Goal: Task Accomplishment & Management: Manage account settings

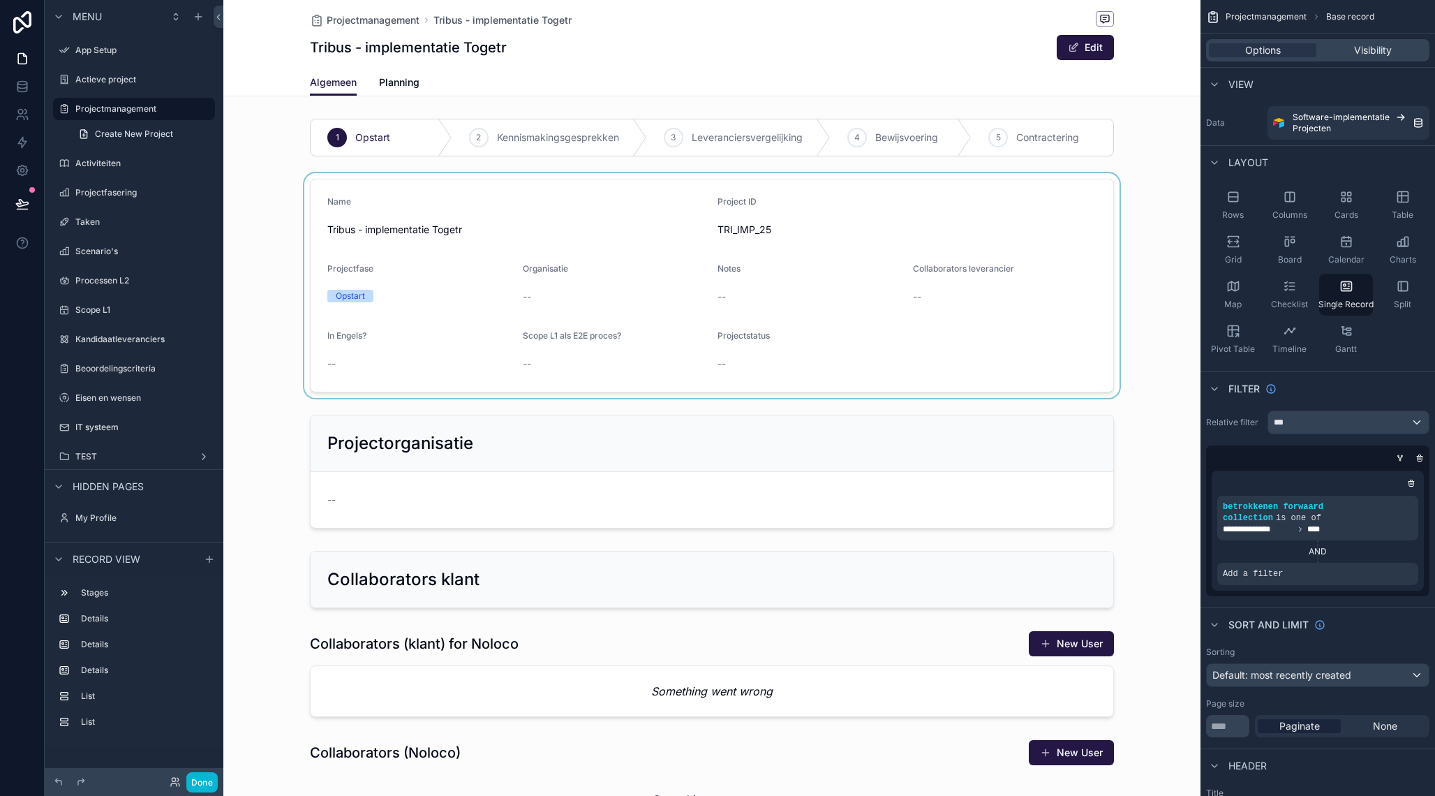
click at [506, 288] on div "scrollable content" at bounding box center [711, 285] width 977 height 225
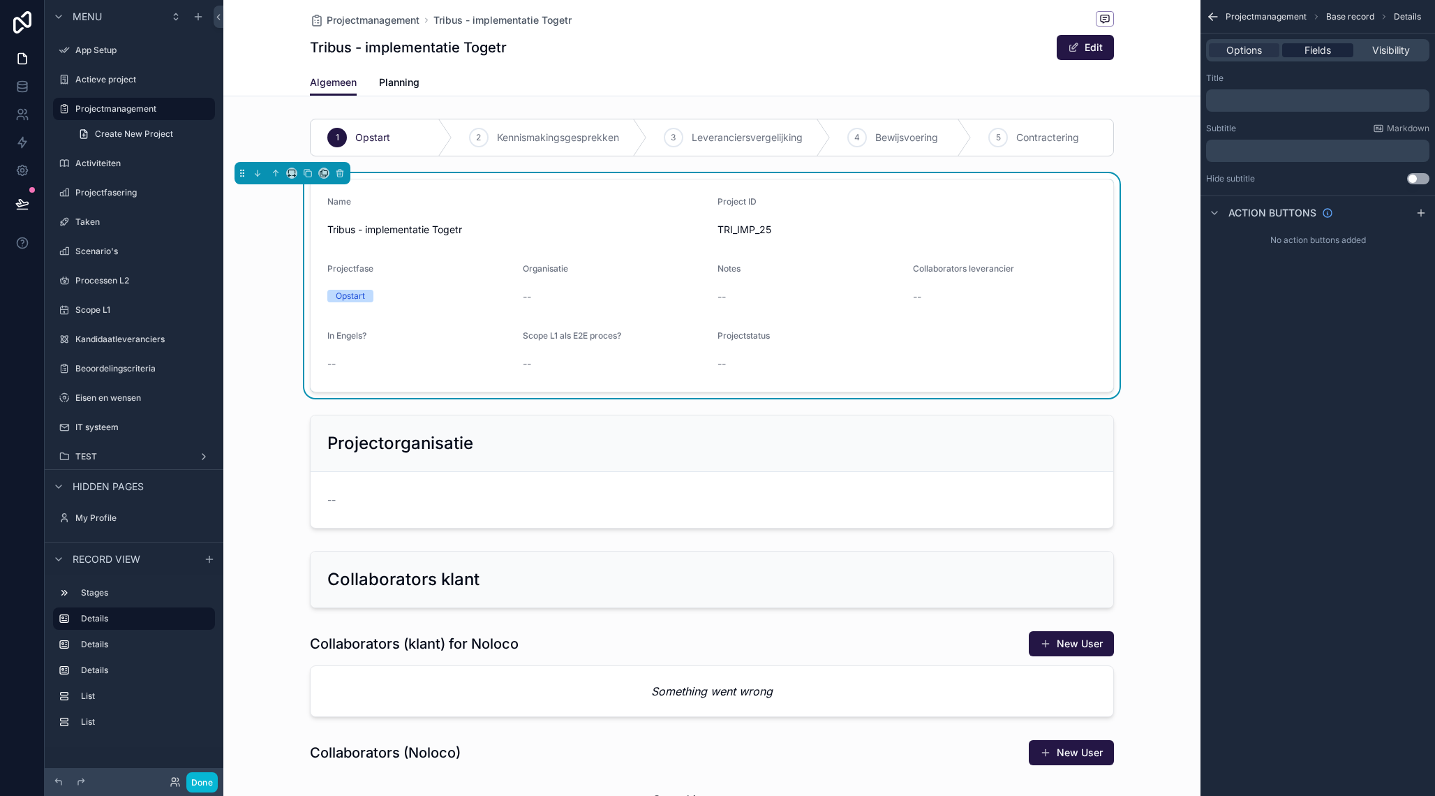
click at [1317, 56] on span "Fields" at bounding box center [1318, 50] width 27 height 14
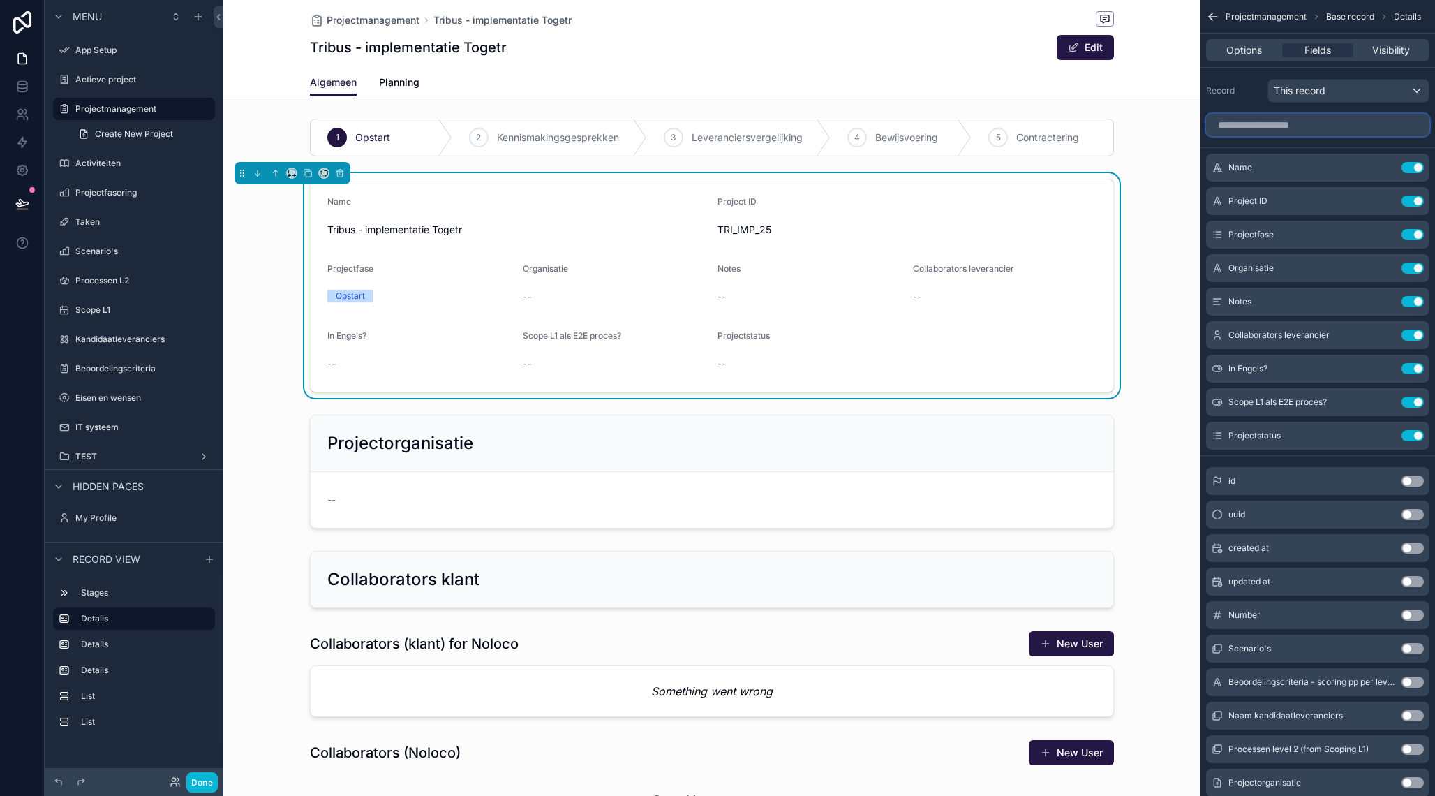
click at [1259, 119] on input "scrollable content" at bounding box center [1317, 125] width 223 height 22
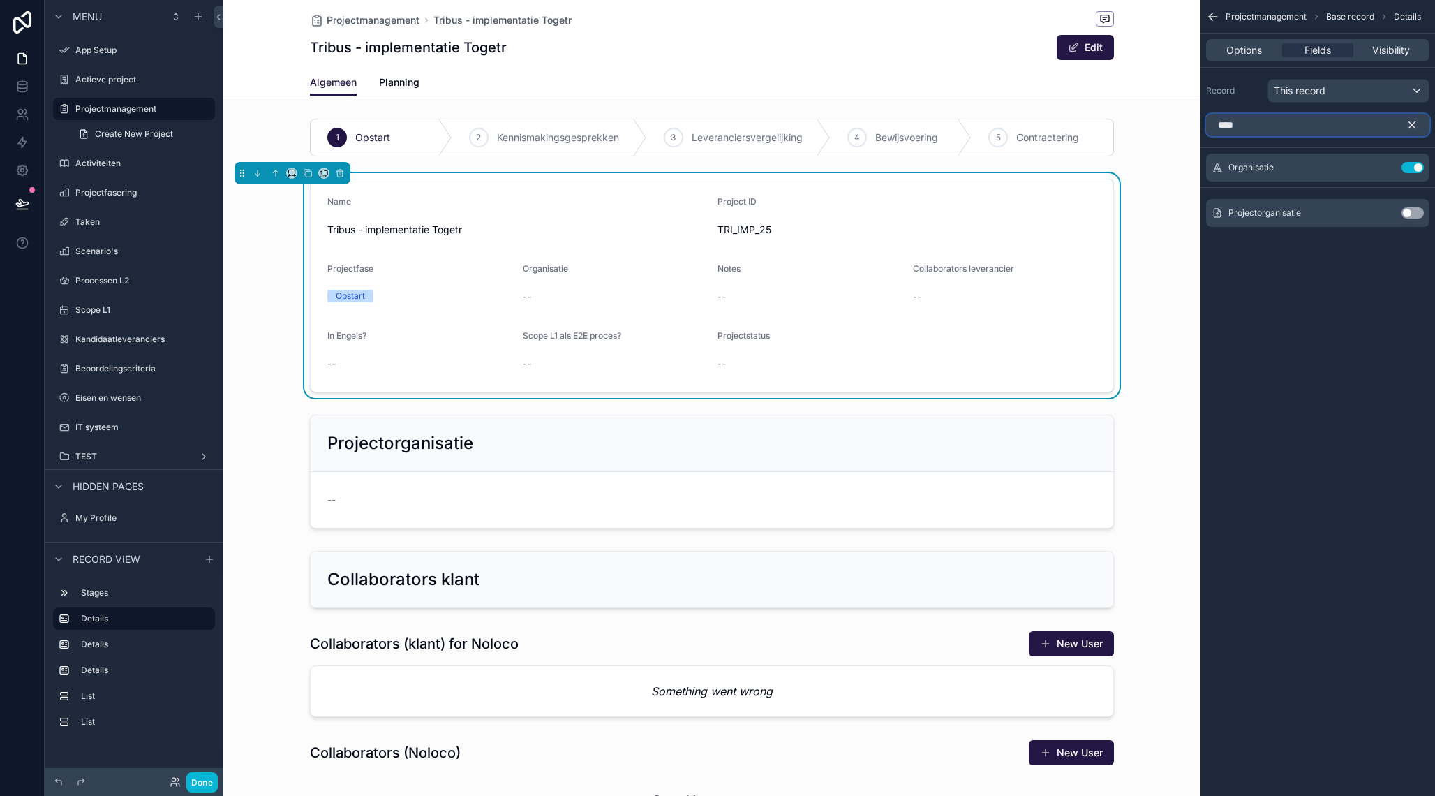
type input "****"
click at [1418, 213] on button "Use setting" at bounding box center [1413, 212] width 22 height 11
click at [1418, 213] on div "Projectorganisatie Use setting" at bounding box center [1317, 201] width 223 height 28
click at [1086, 58] on button "Edit" at bounding box center [1085, 47] width 57 height 25
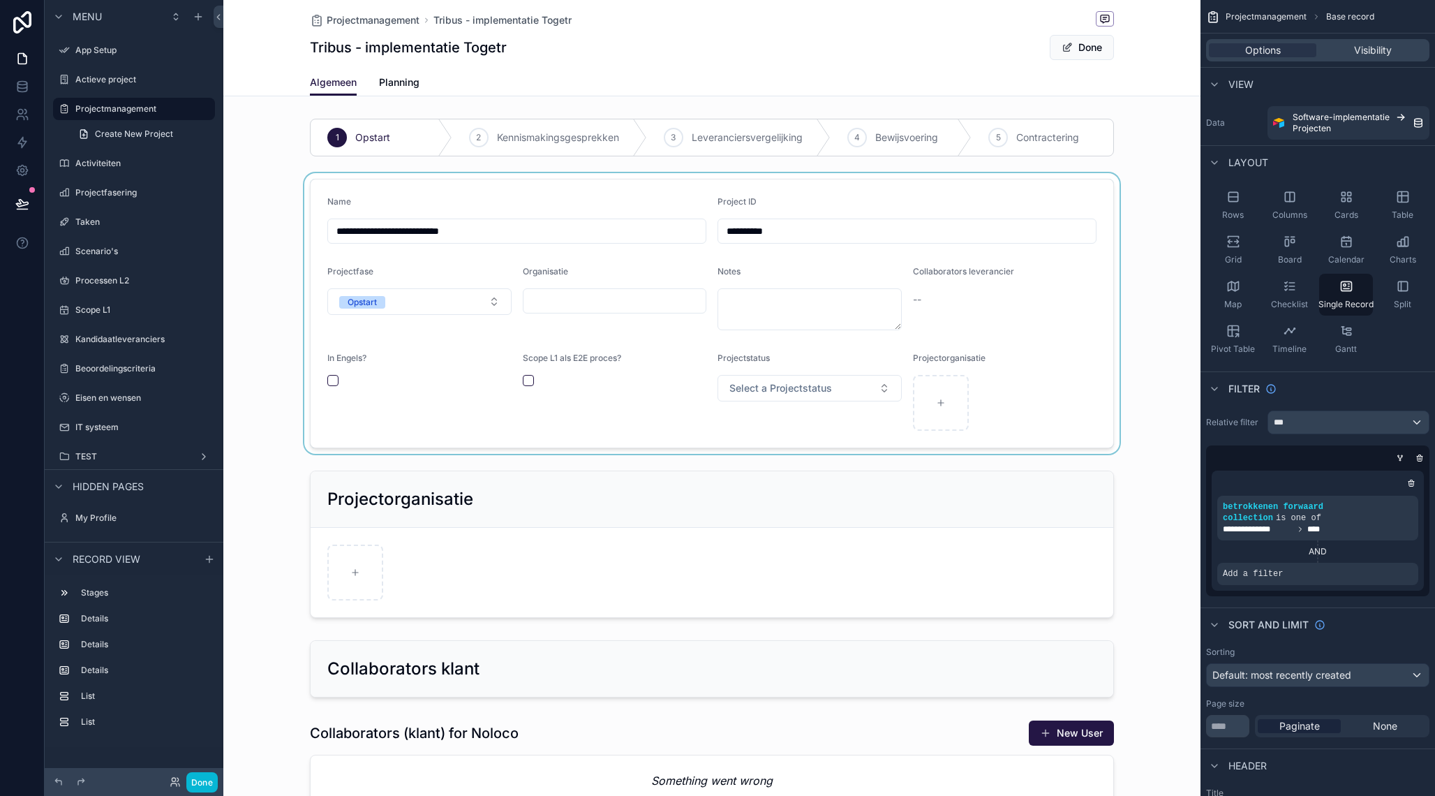
click at [554, 305] on div "scrollable content" at bounding box center [711, 313] width 977 height 281
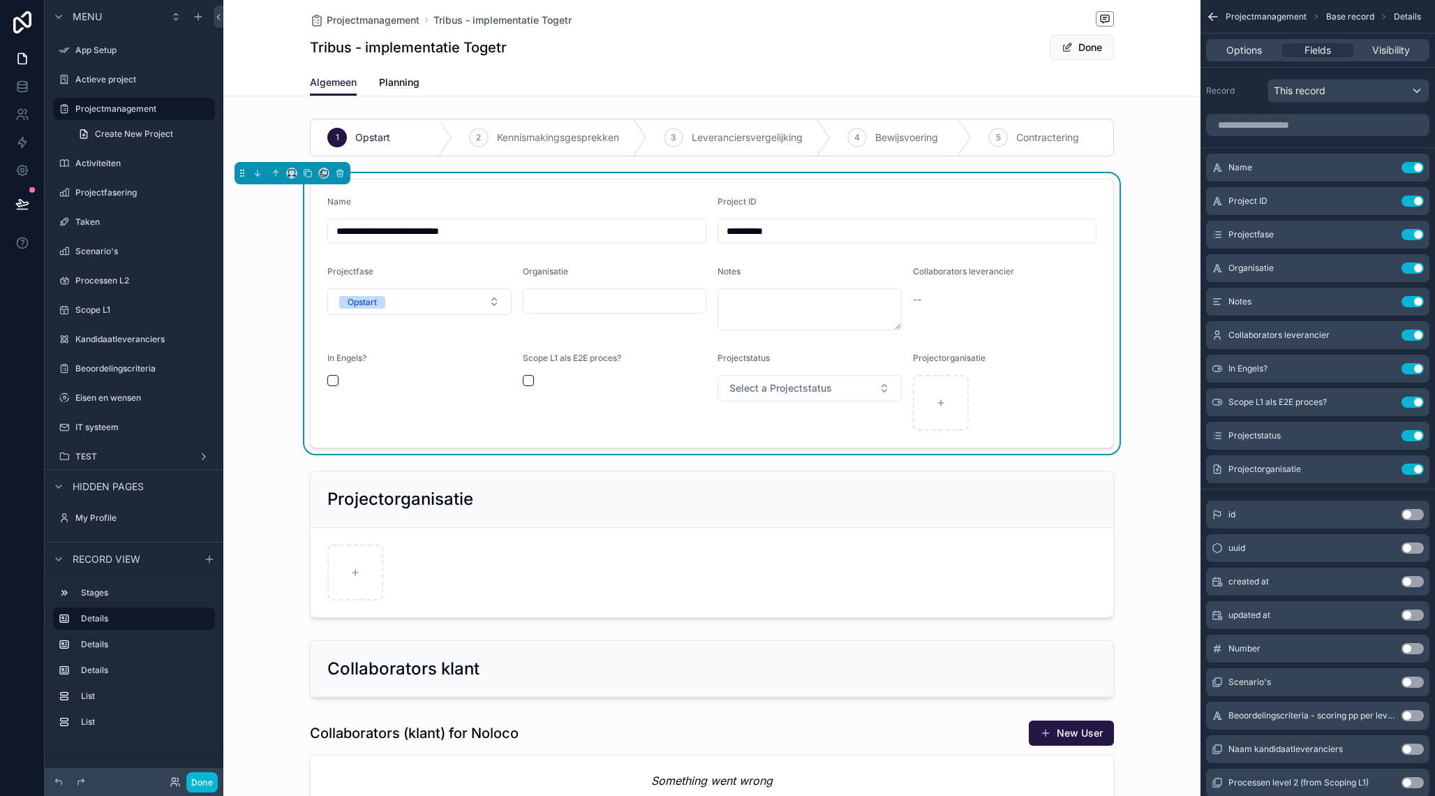
click at [554, 305] on input "scrollable content" at bounding box center [615, 301] width 183 height 20
type input "*******"
click at [651, 359] on div "Scope L1 als E2E proces?" at bounding box center [615, 361] width 184 height 17
click at [1076, 57] on button "Done" at bounding box center [1082, 47] width 64 height 25
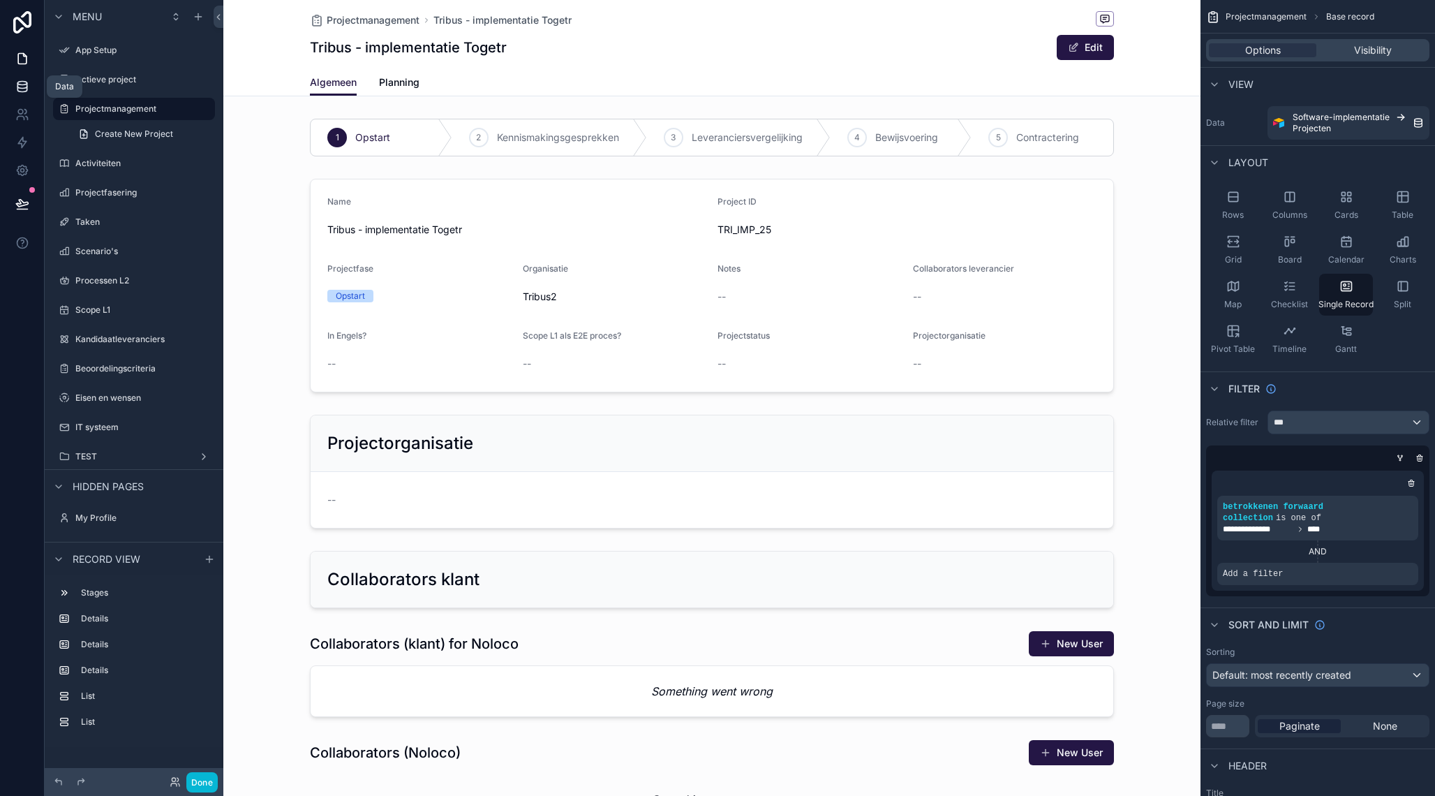
click at [22, 89] on icon at bounding box center [22, 87] width 14 height 14
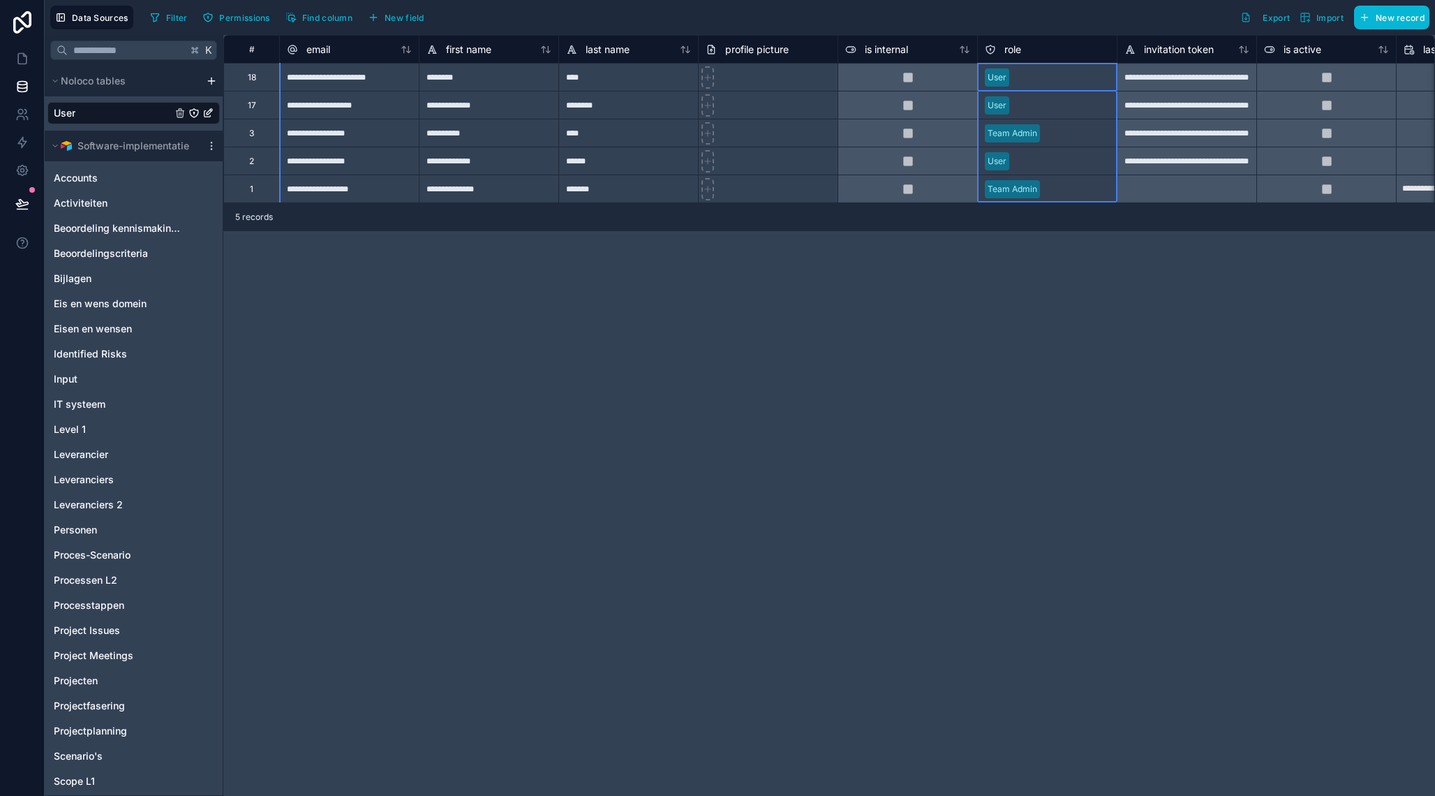
click at [977, 47] on div "is internal" at bounding box center [907, 49] width 139 height 17
click at [989, 391] on div "**********" at bounding box center [829, 415] width 1212 height 761
drag, startPoint x: 978, startPoint y: 49, endPoint x: 964, endPoint y: 51, distance: 14.1
click at [933, 351] on div "**********" at bounding box center [829, 415] width 1212 height 761
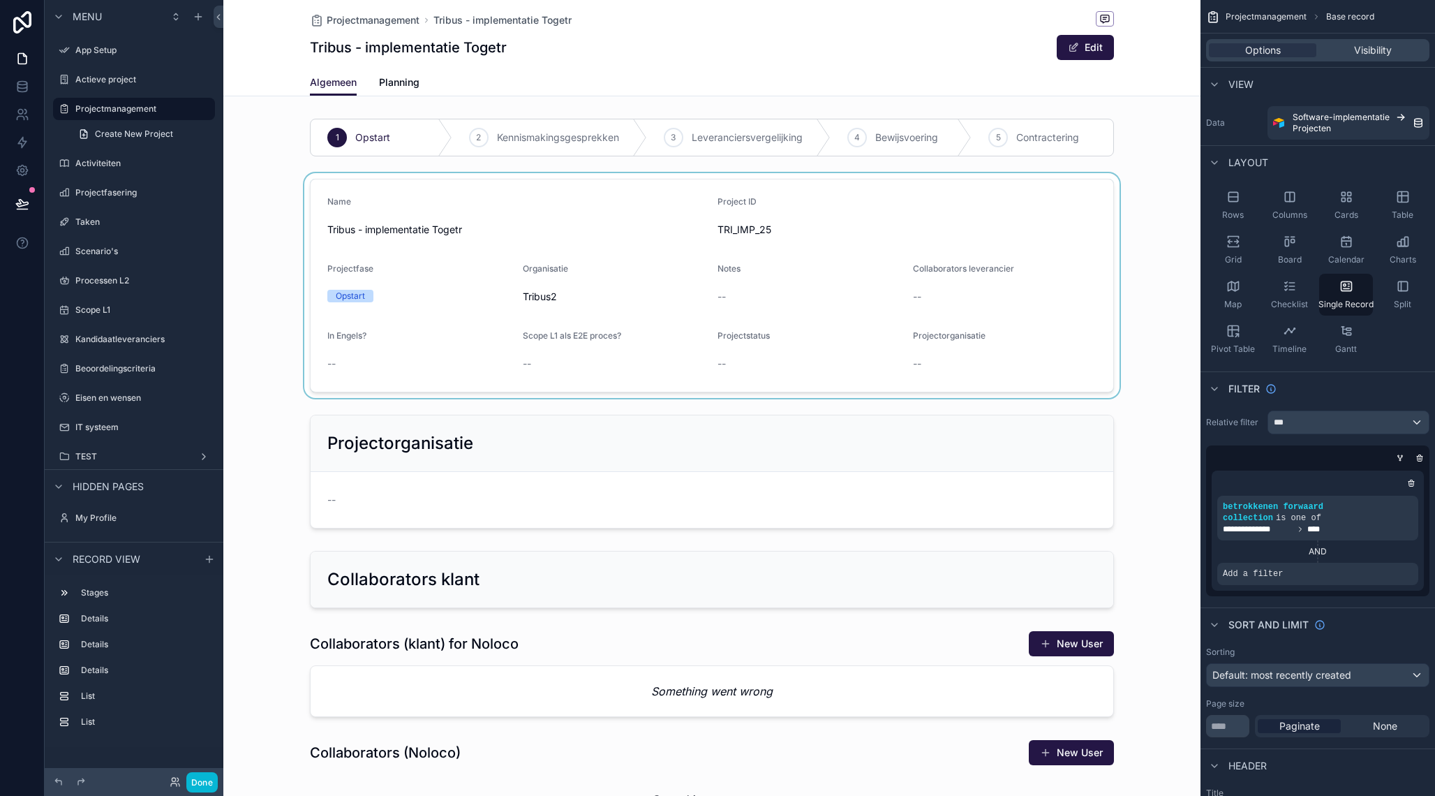
click at [582, 299] on div "scrollable content" at bounding box center [711, 285] width 977 height 225
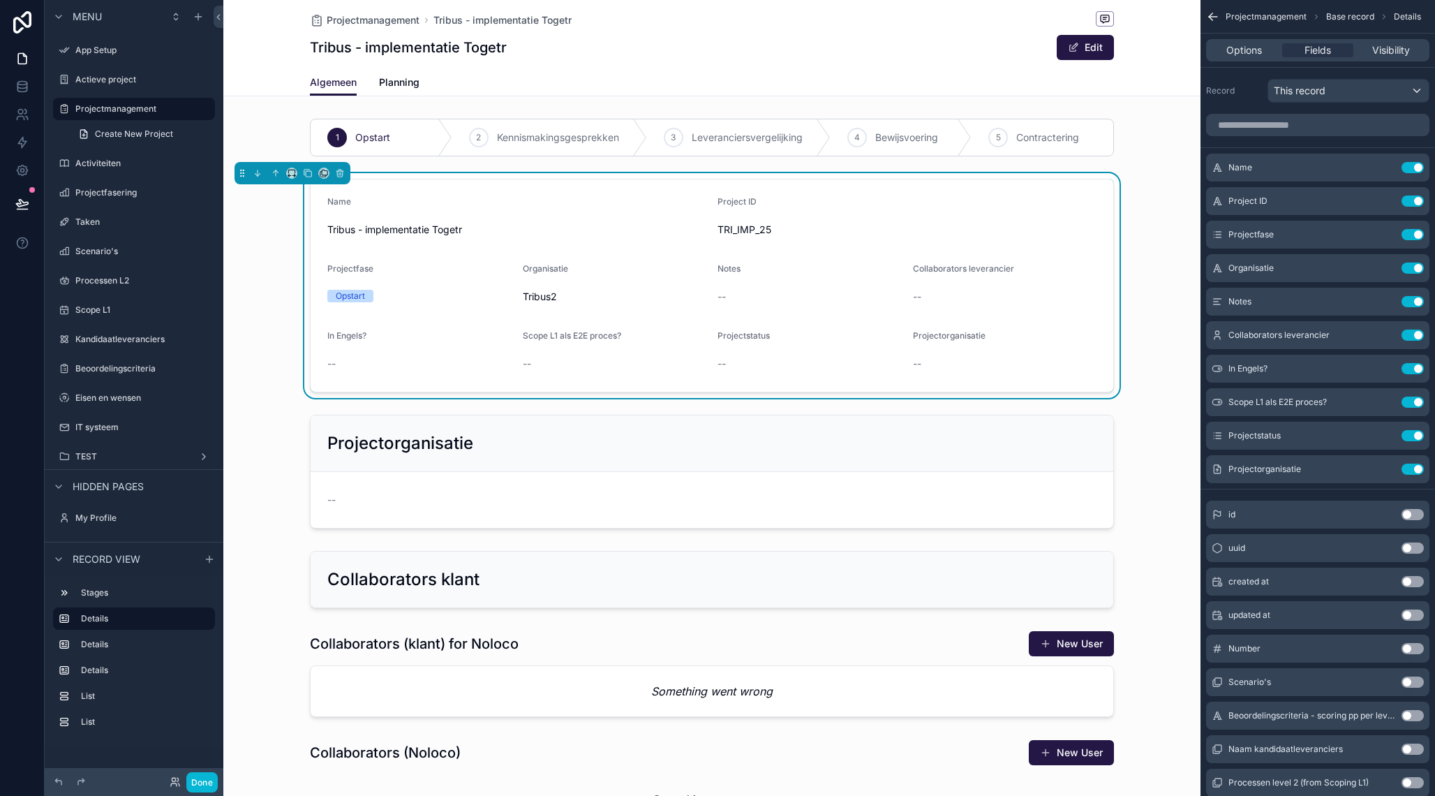
click at [1132, 85] on div "Algemeen Planning" at bounding box center [712, 82] width 961 height 27
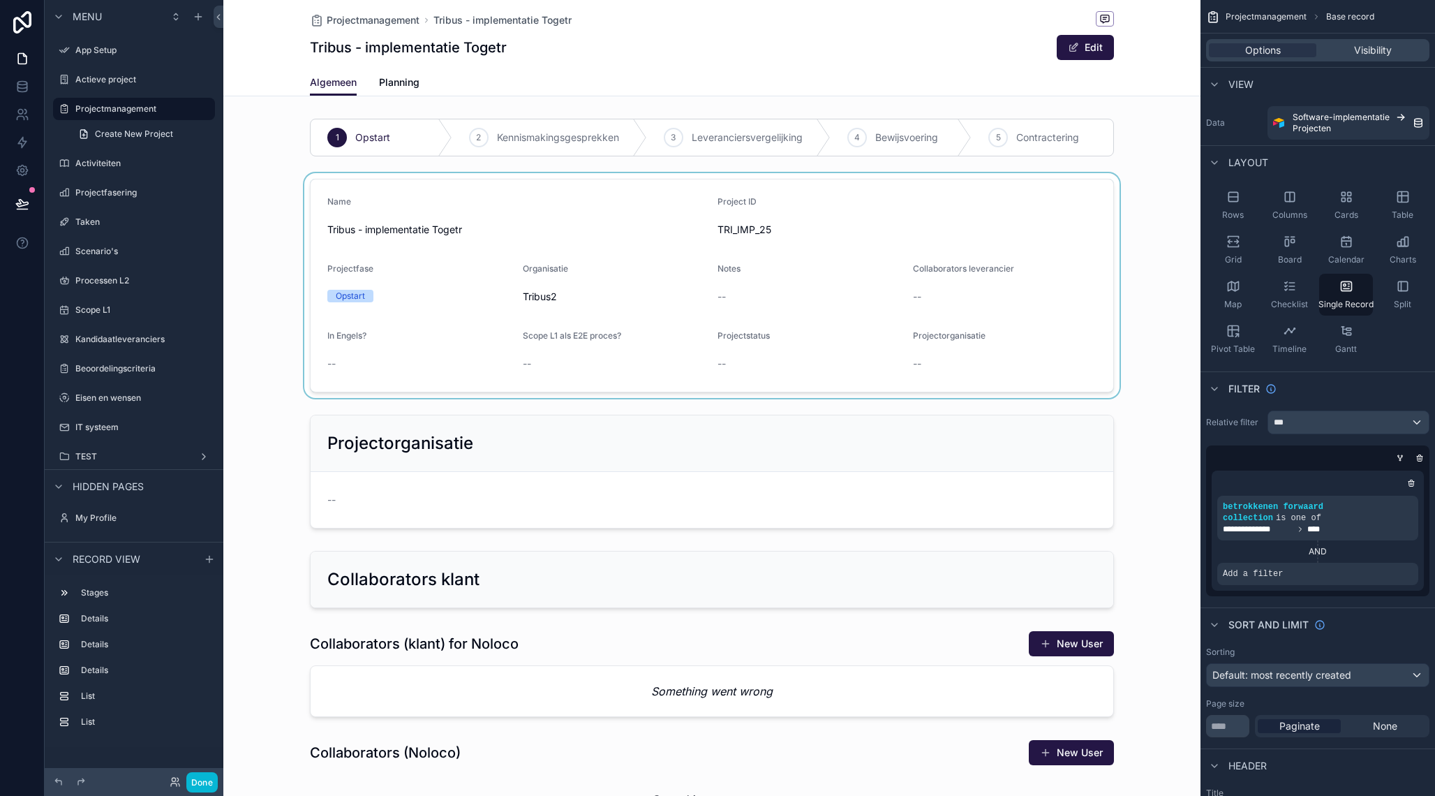
click at [894, 49] on div "Tribus - implementatie Togetr Edit" at bounding box center [712, 47] width 804 height 27
click at [632, 317] on div "scrollable content" at bounding box center [711, 285] width 977 height 225
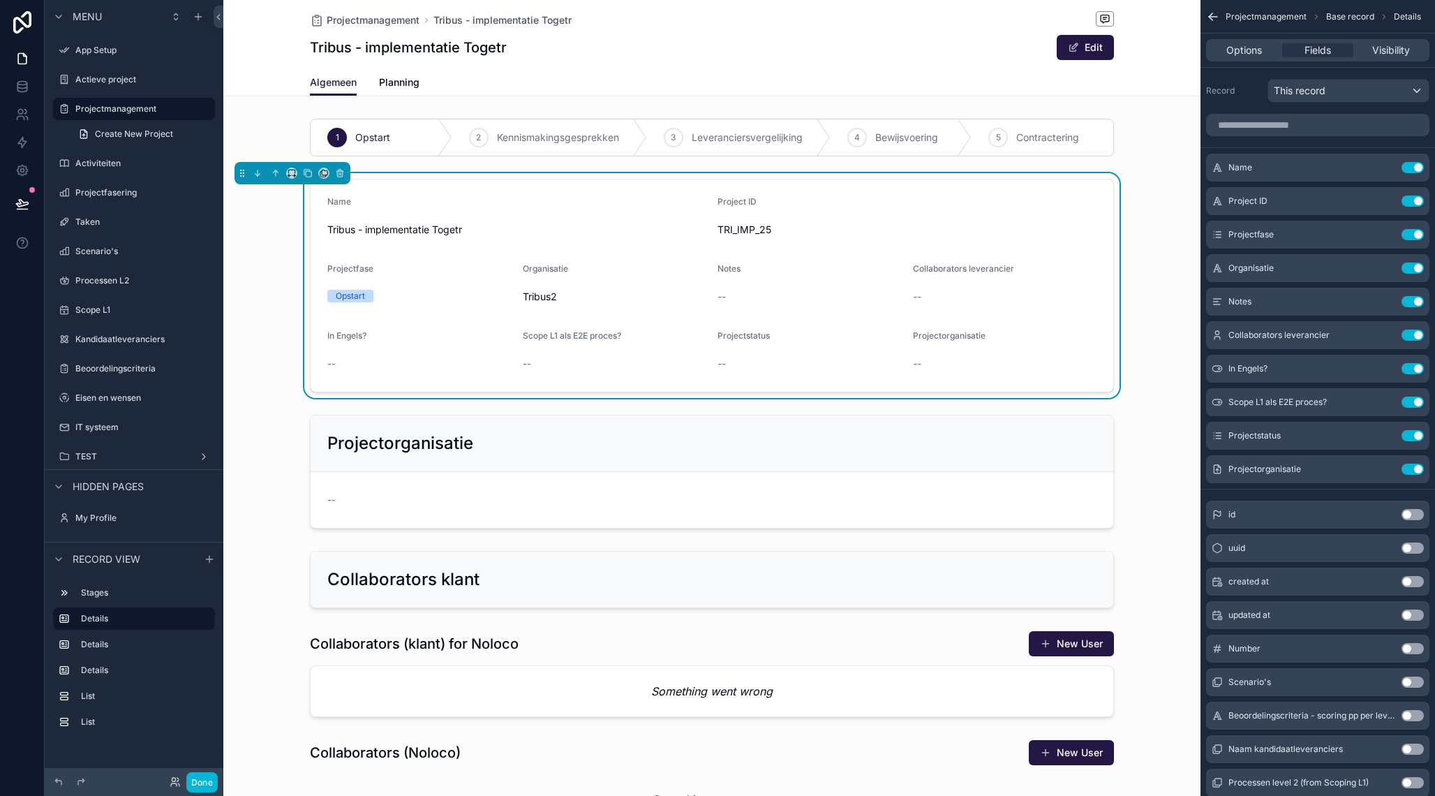
click at [568, 297] on span "Tribus2" at bounding box center [615, 297] width 184 height 14
click at [1091, 55] on button "Edit" at bounding box center [1085, 47] width 57 height 25
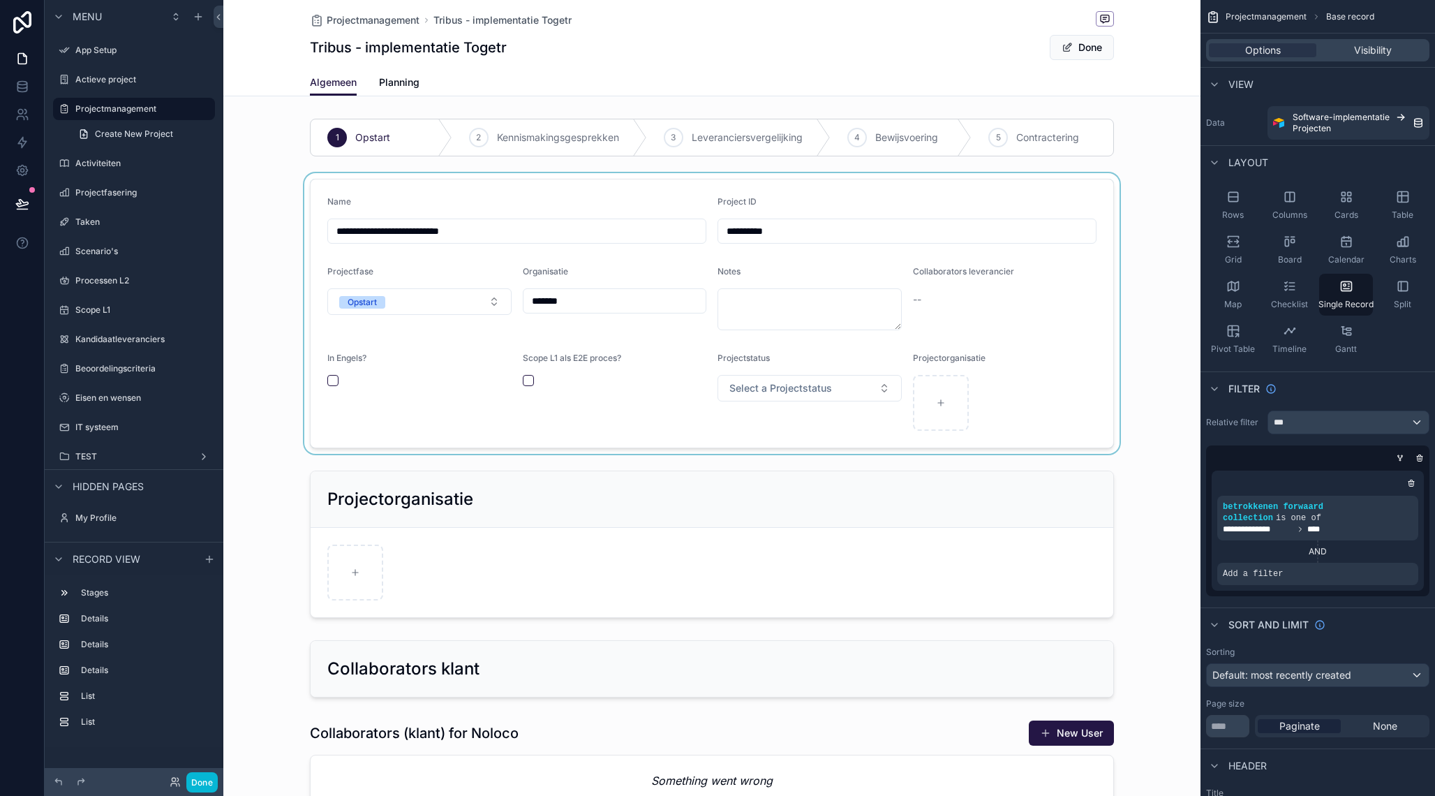
click at [602, 298] on div "scrollable content" at bounding box center [711, 313] width 977 height 281
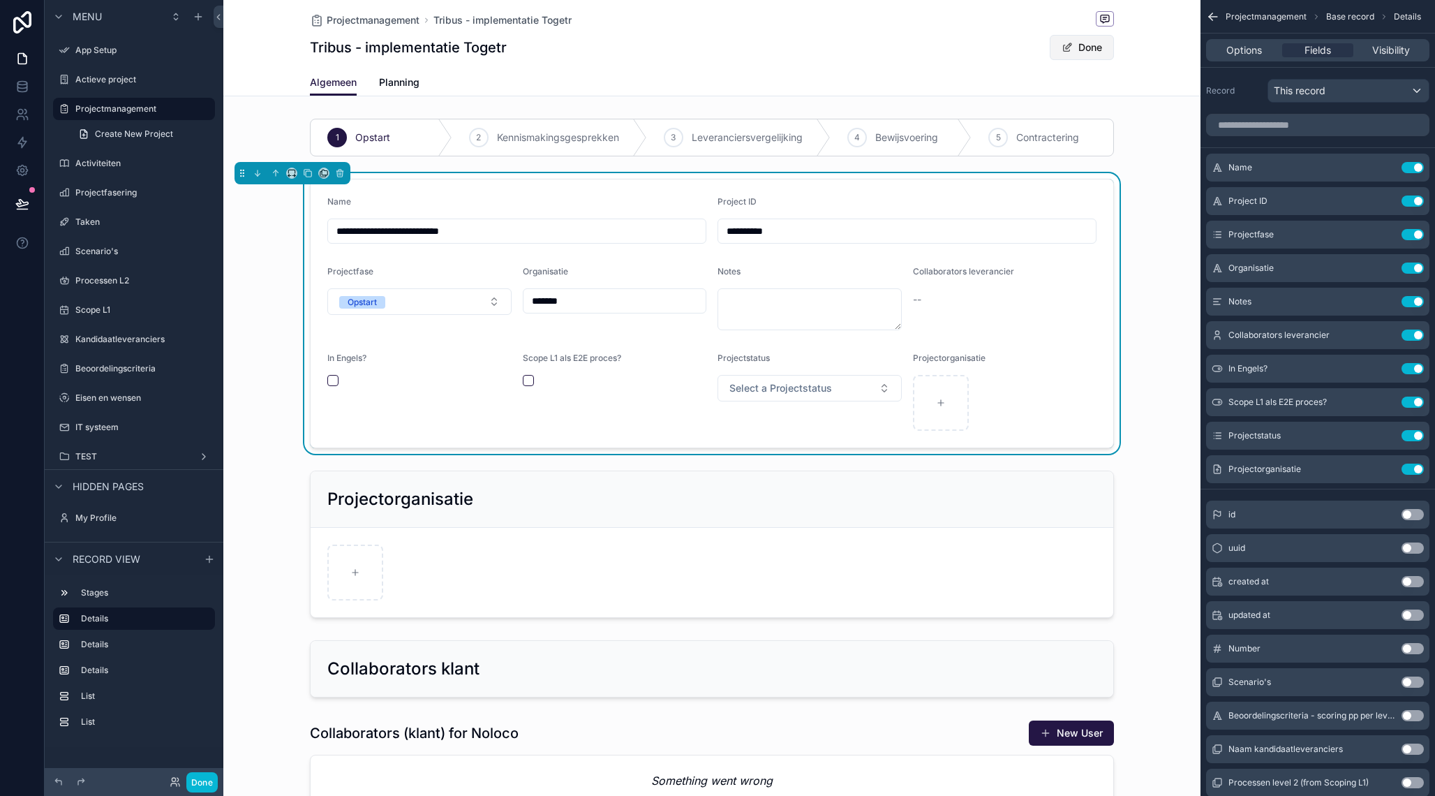
click at [1098, 55] on button "Done" at bounding box center [1082, 47] width 64 height 25
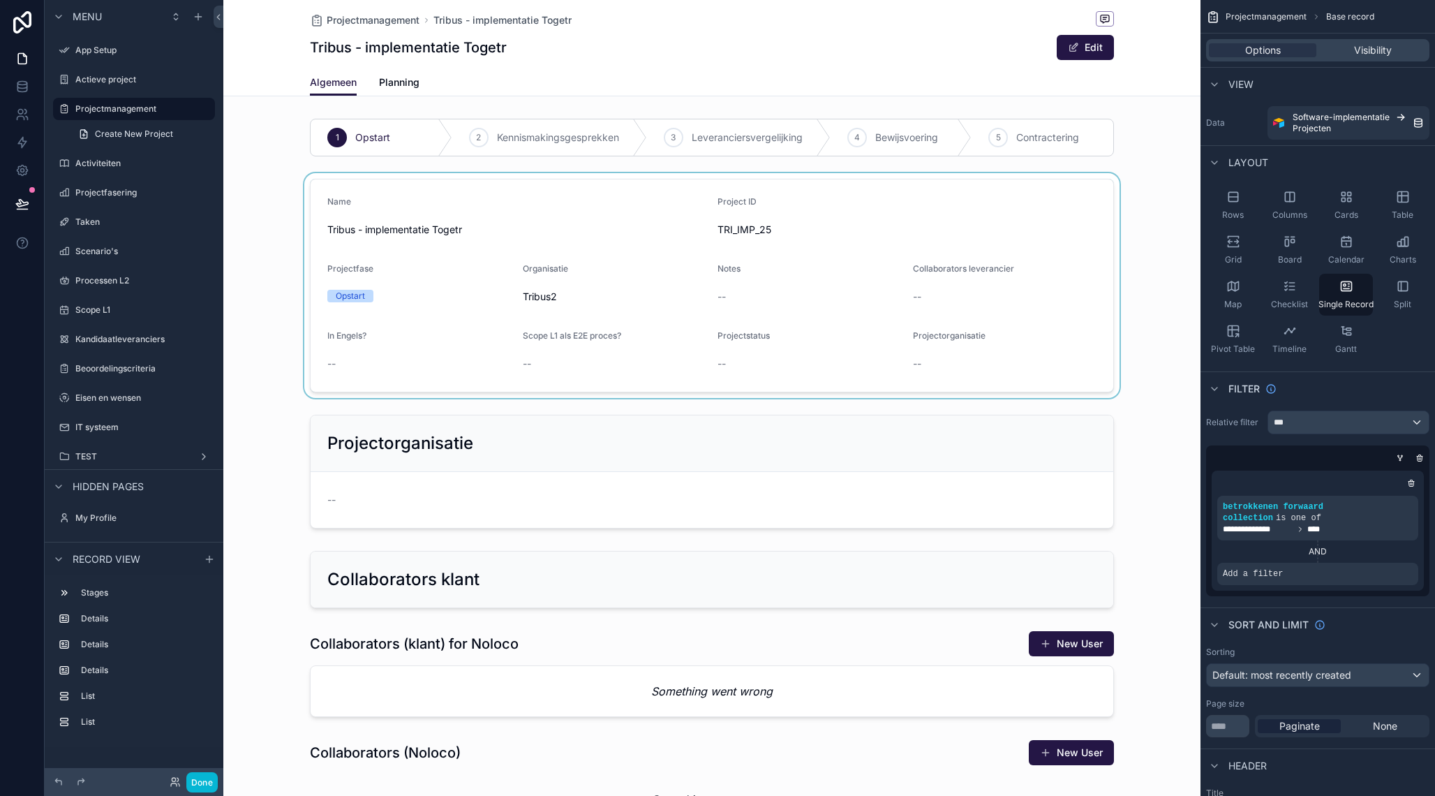
click at [687, 283] on div "scrollable content" at bounding box center [711, 285] width 977 height 225
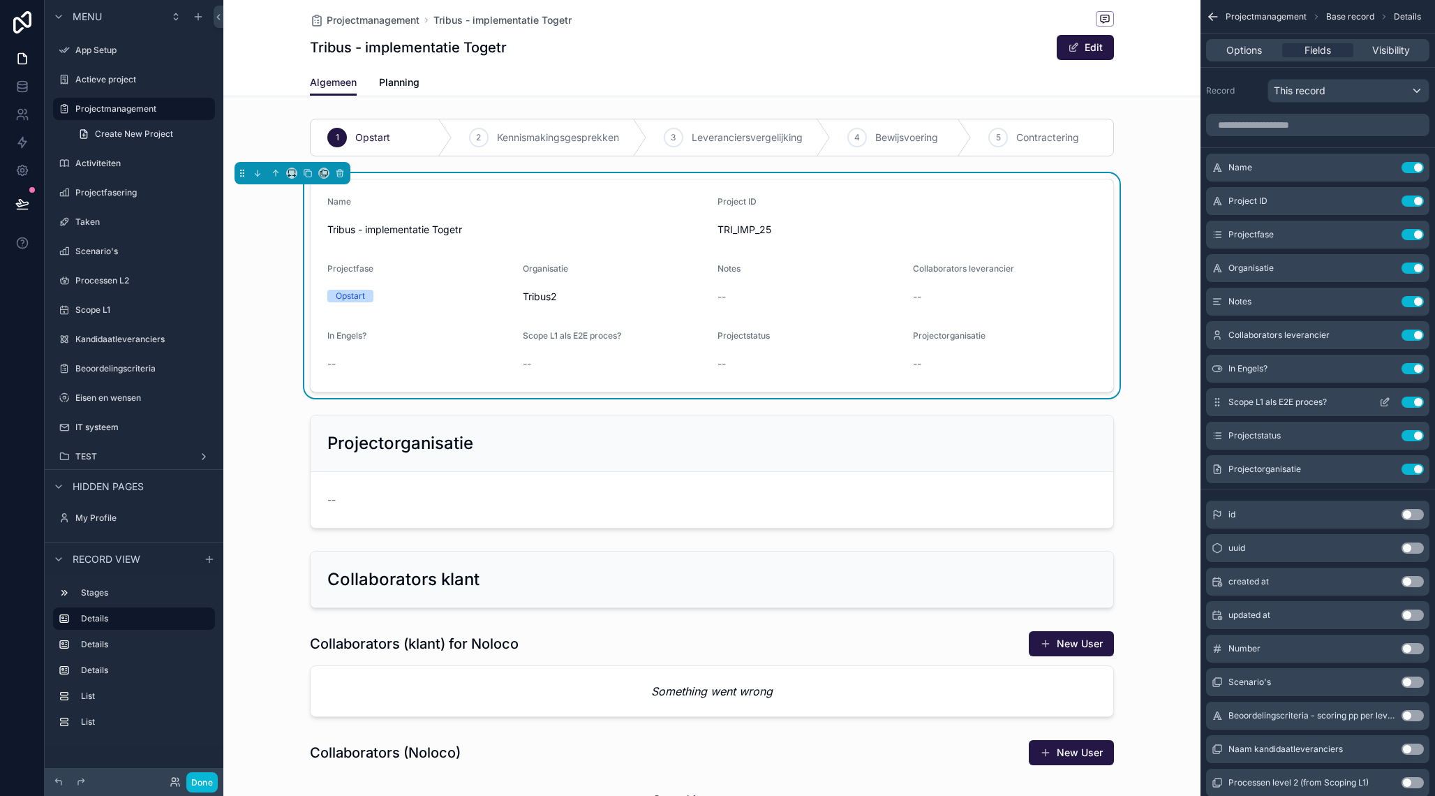
click at [1419, 401] on button "Use setting" at bounding box center [1413, 402] width 22 height 11
click at [1414, 336] on button "Use setting" at bounding box center [1413, 335] width 22 height 11
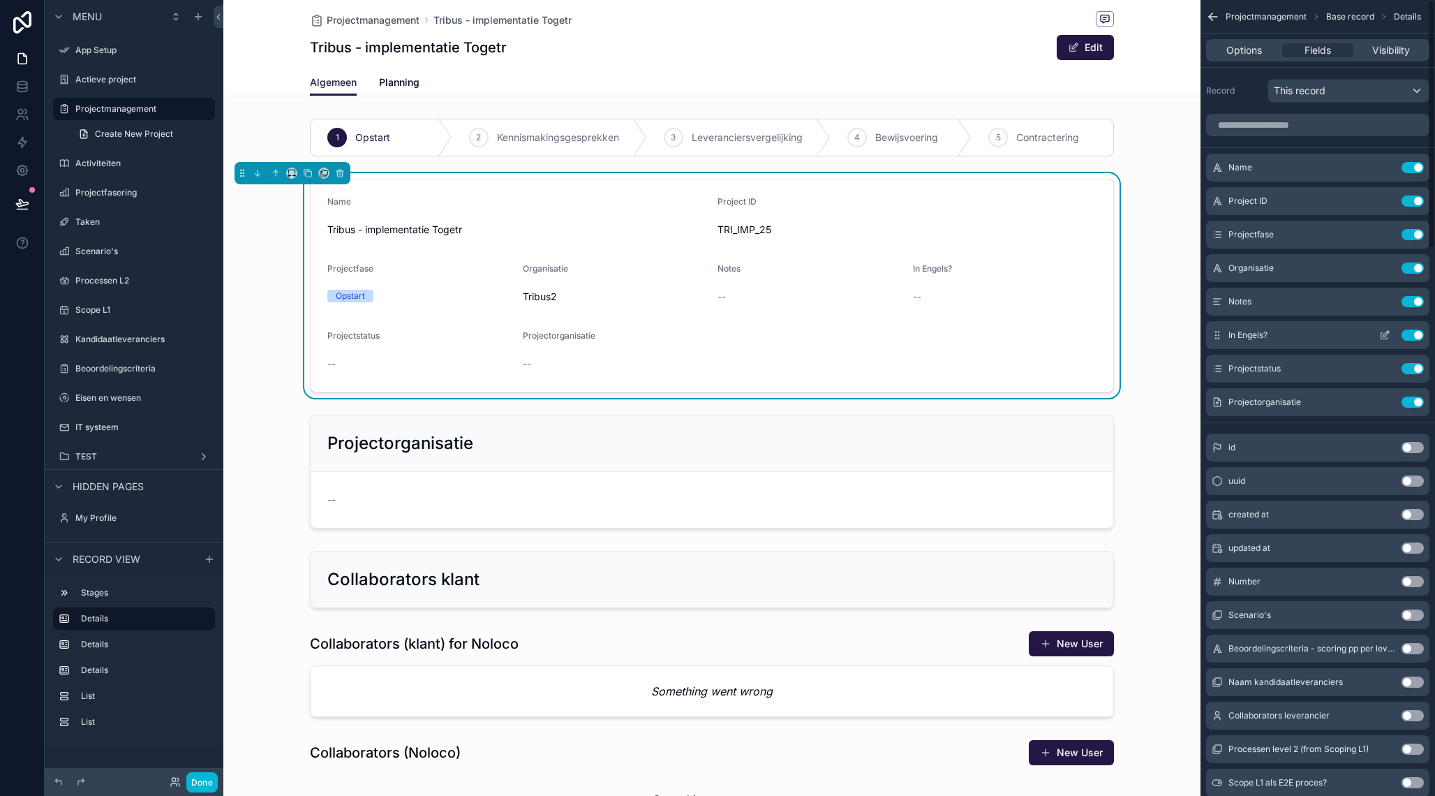
click at [1416, 334] on button "Use setting" at bounding box center [1413, 335] width 22 height 11
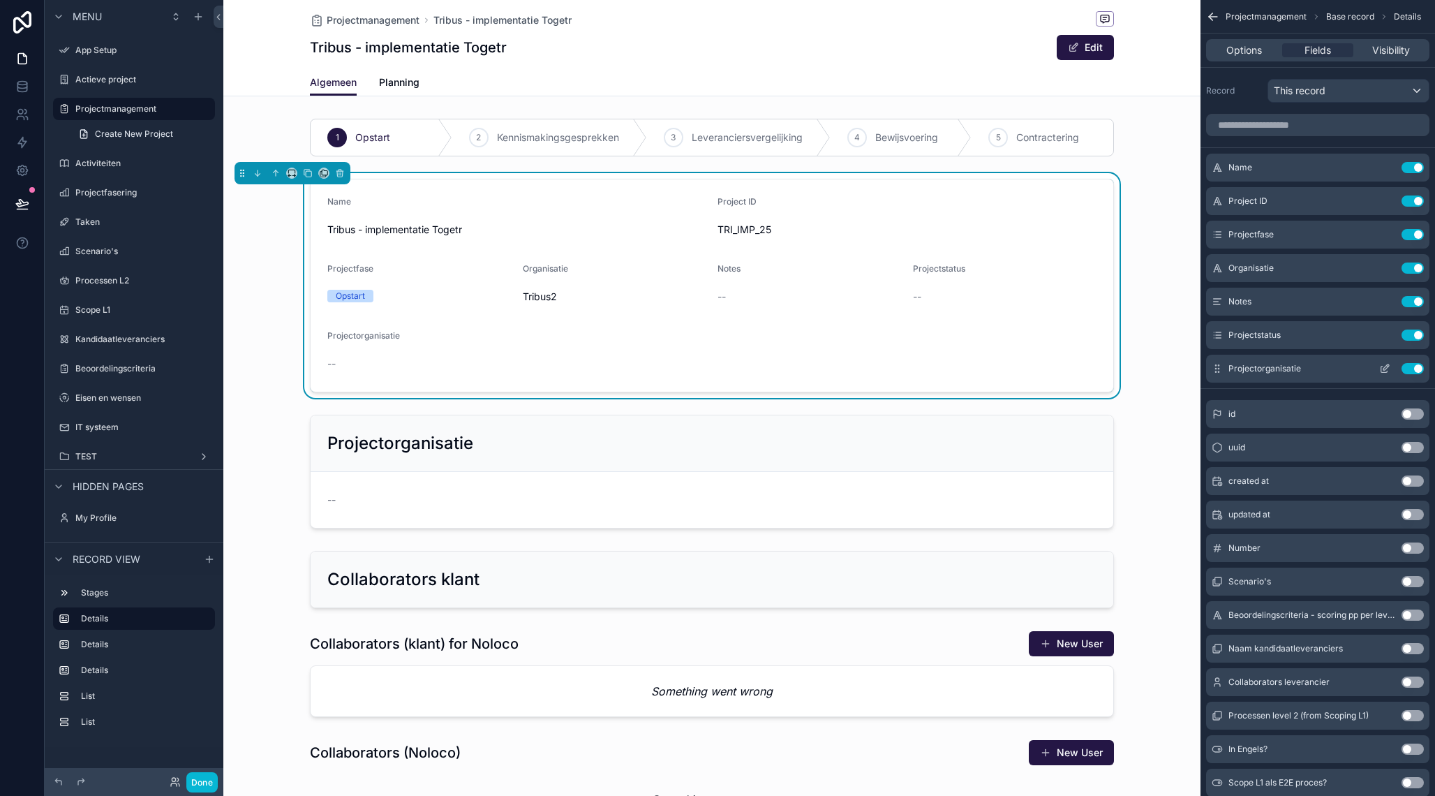
click at [1421, 369] on button "Use setting" at bounding box center [1413, 368] width 22 height 11
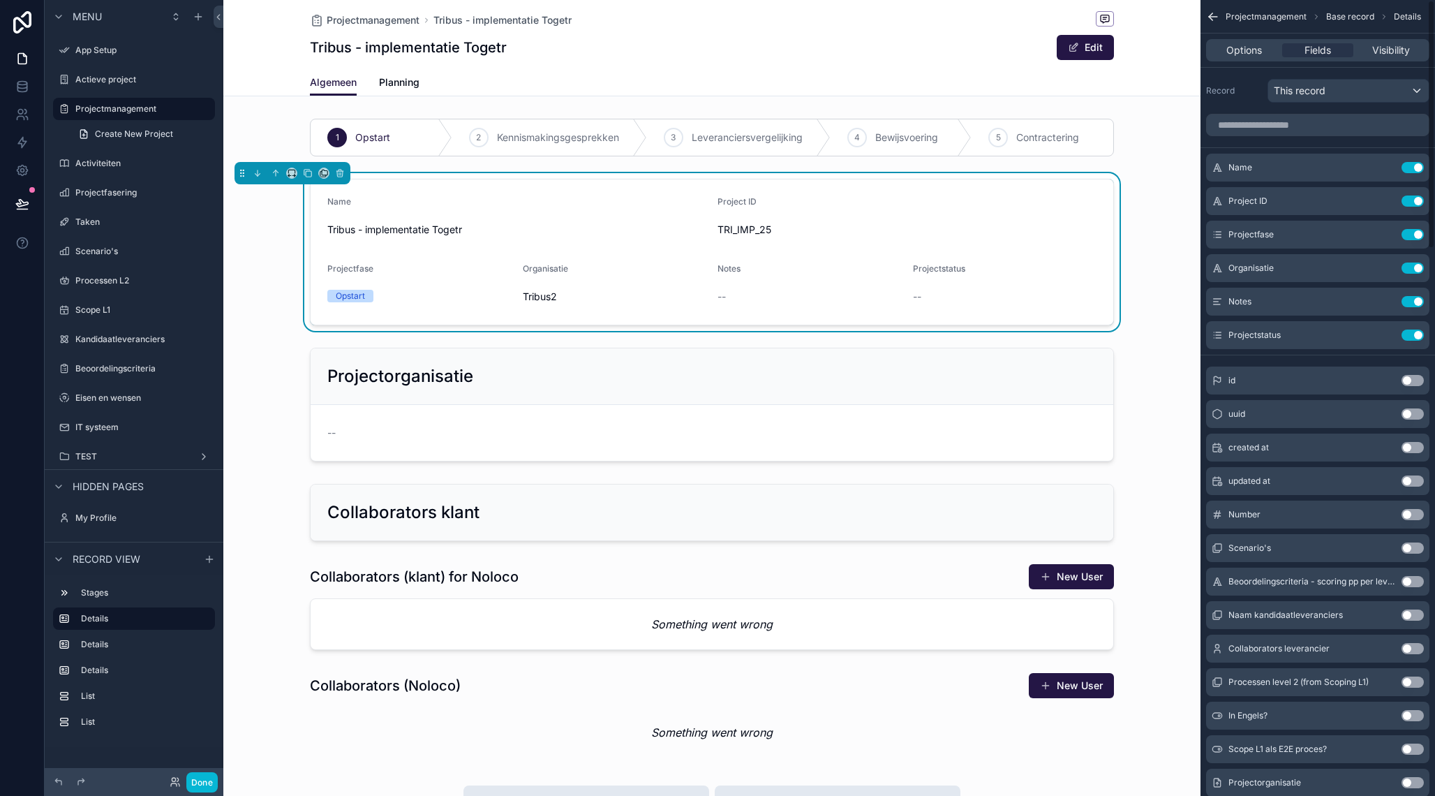
click at [855, 225] on span "TRI_IMP_25" at bounding box center [907, 230] width 379 height 14
click at [757, 215] on div "Project ID TRI_IMP_25" at bounding box center [907, 218] width 379 height 45
click at [920, 301] on span "--" at bounding box center [917, 297] width 8 height 14
click at [1066, 50] on button "Edit" at bounding box center [1085, 47] width 57 height 25
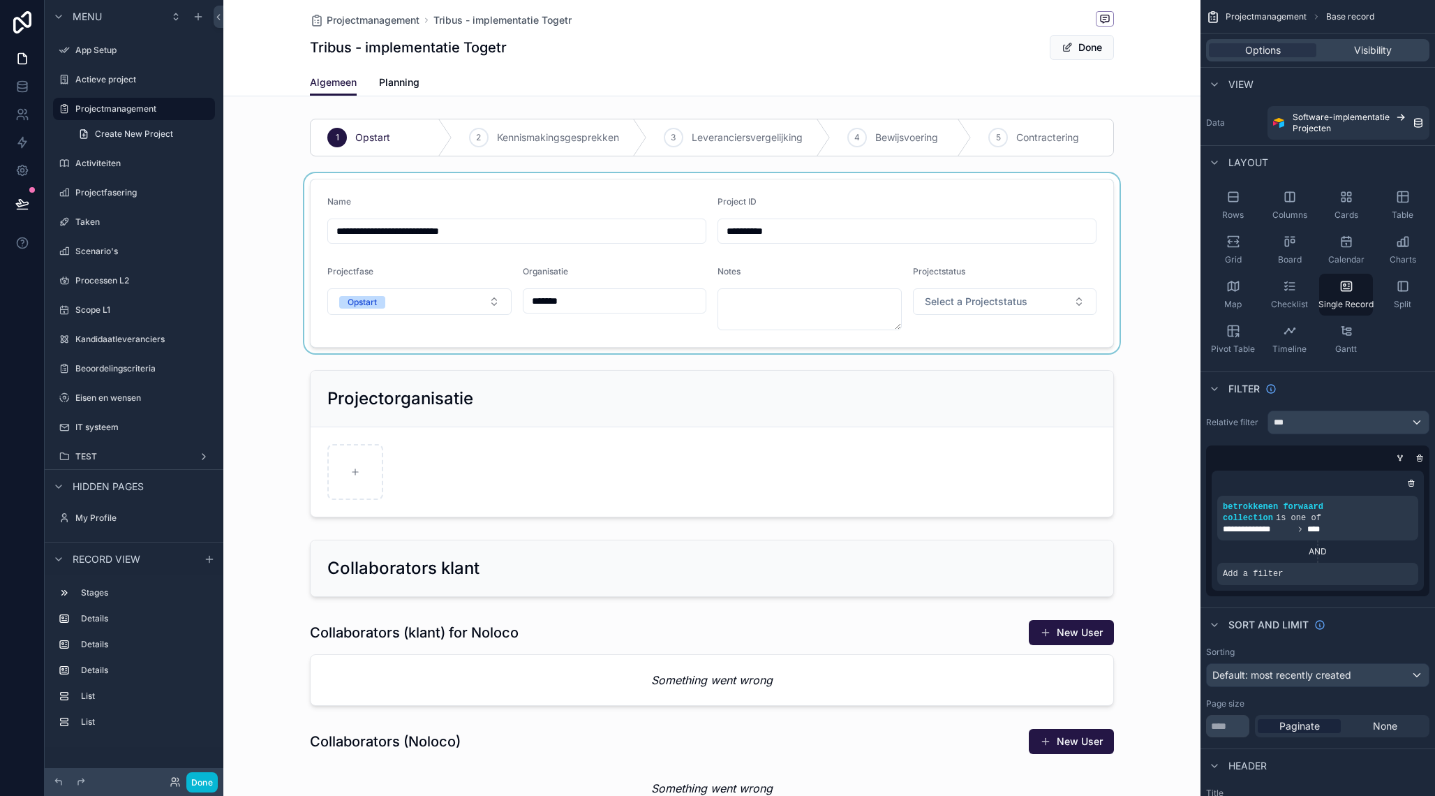
click at [946, 310] on div "scrollable content" at bounding box center [711, 263] width 977 height 180
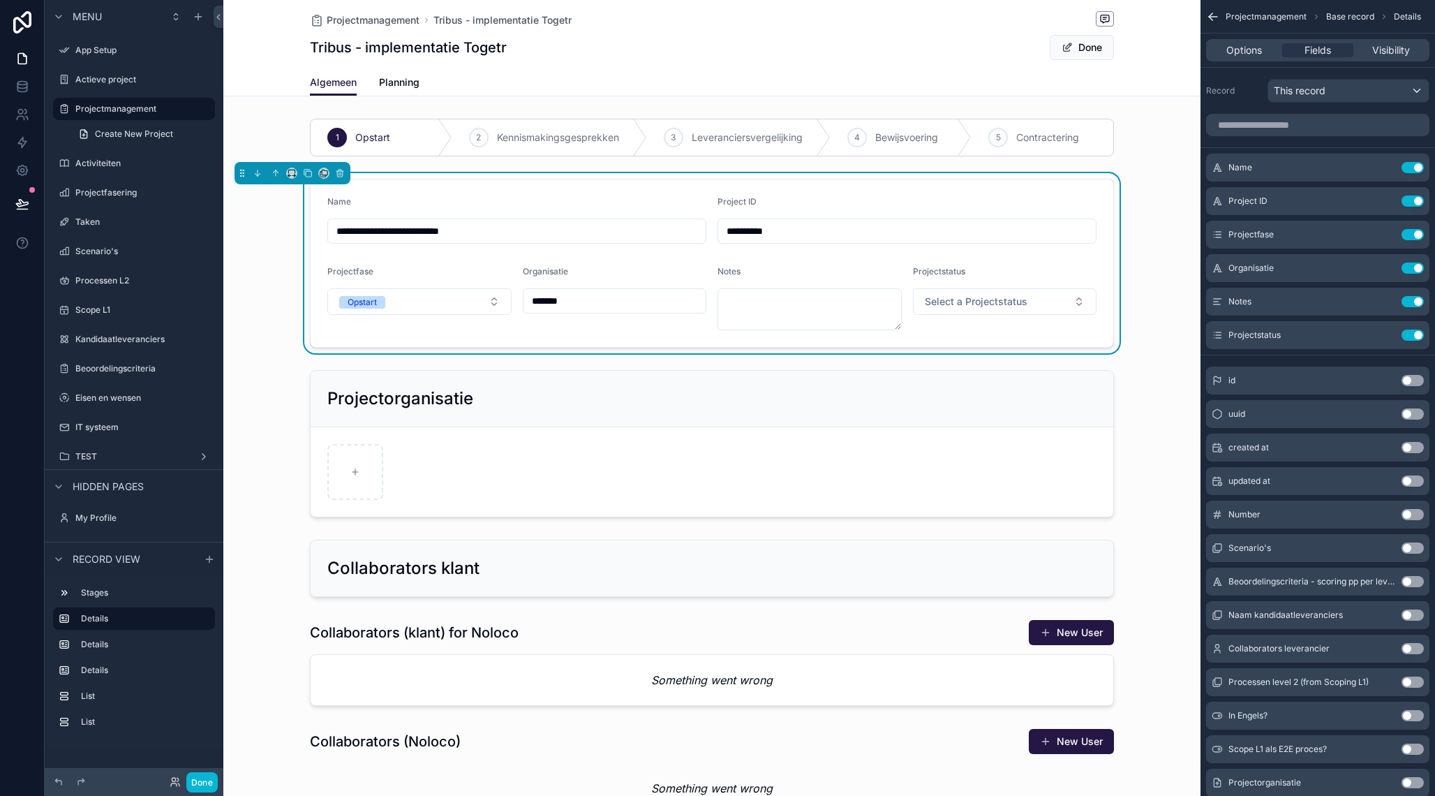
click at [946, 310] on button "Select a Projectstatus" at bounding box center [1005, 301] width 184 height 27
click at [947, 360] on div "Voorbereiden" at bounding box center [957, 358] width 53 height 13
click at [1093, 52] on button "Done" at bounding box center [1082, 47] width 64 height 25
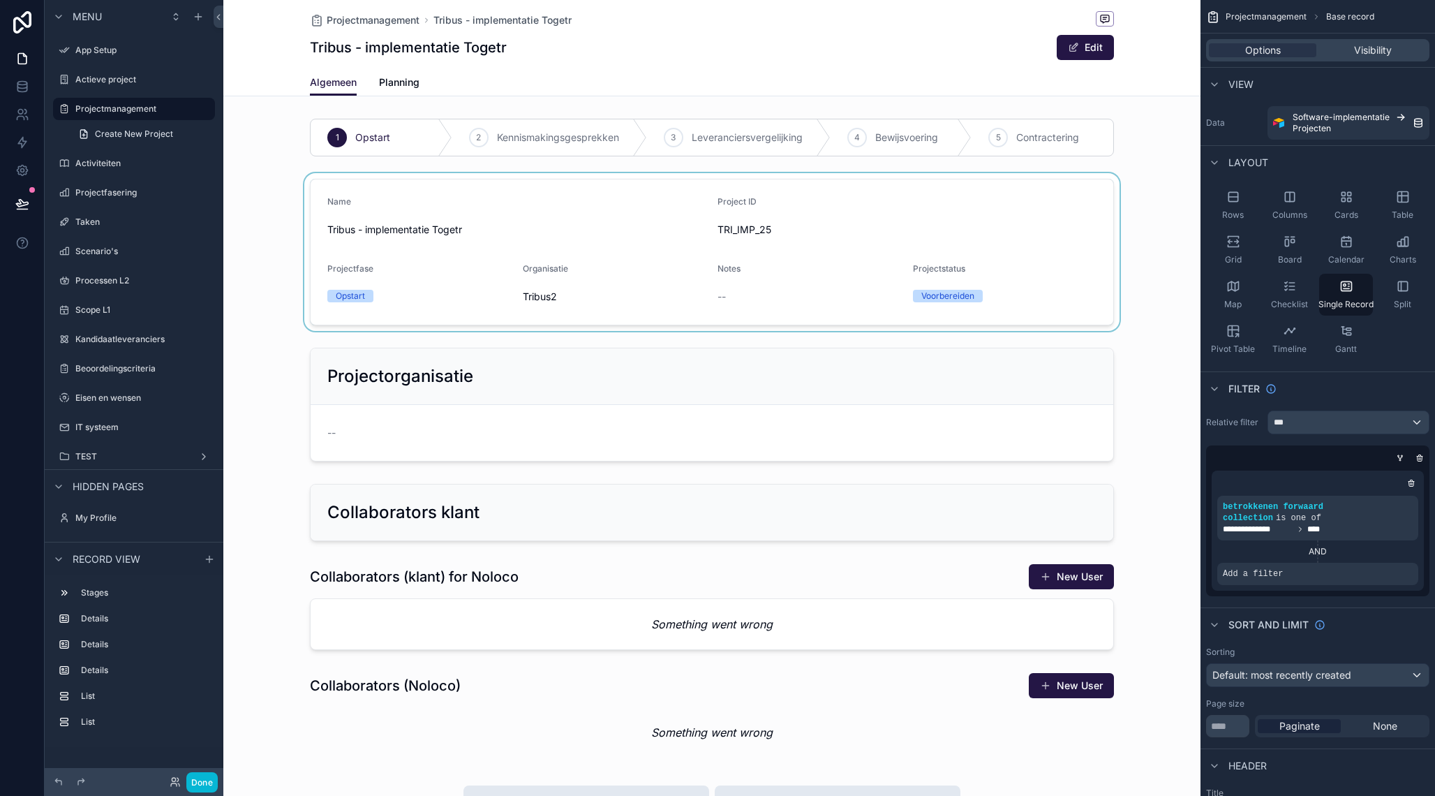
click at [1074, 234] on div "scrollable content" at bounding box center [711, 252] width 977 height 158
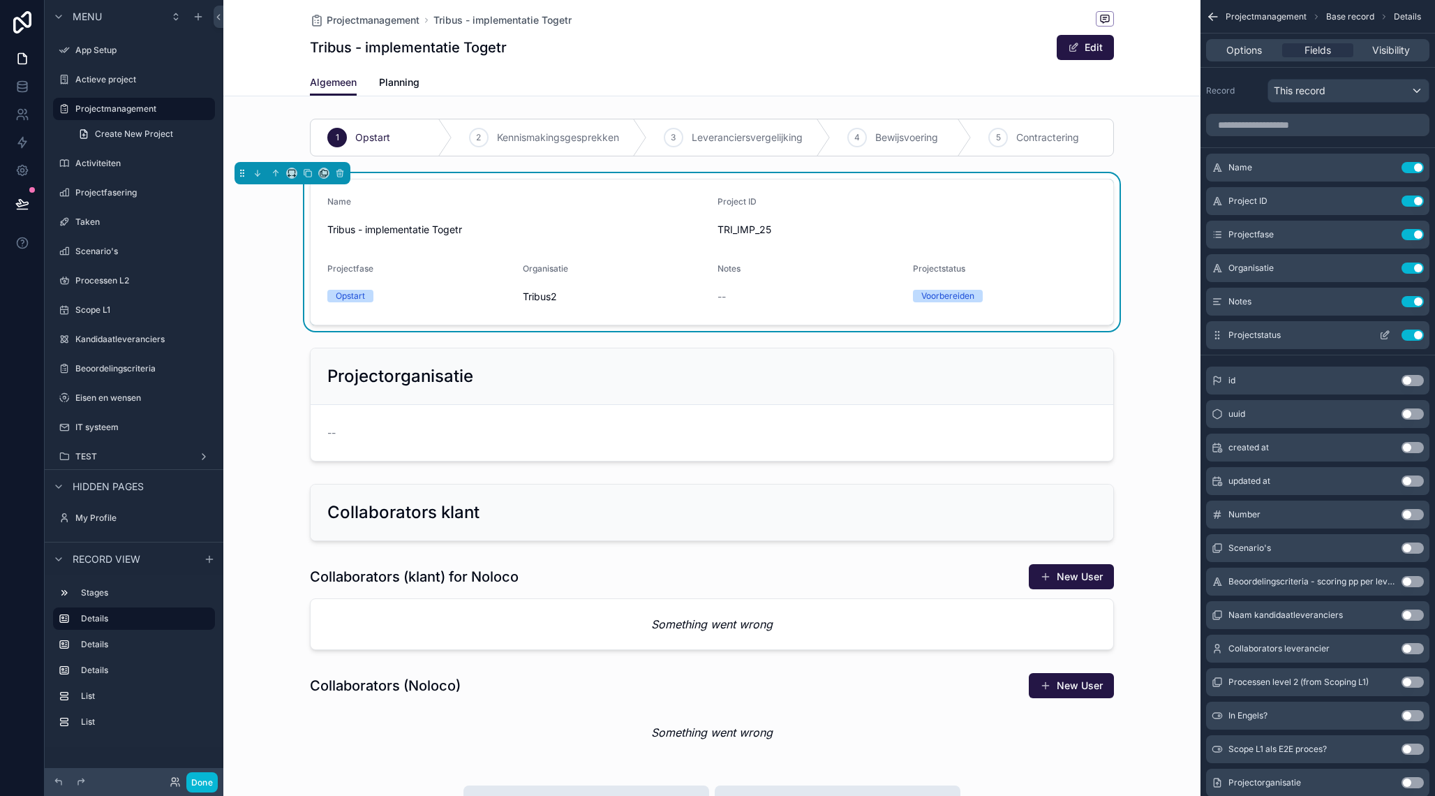
click at [1384, 333] on icon "scrollable content" at bounding box center [1384, 335] width 11 height 11
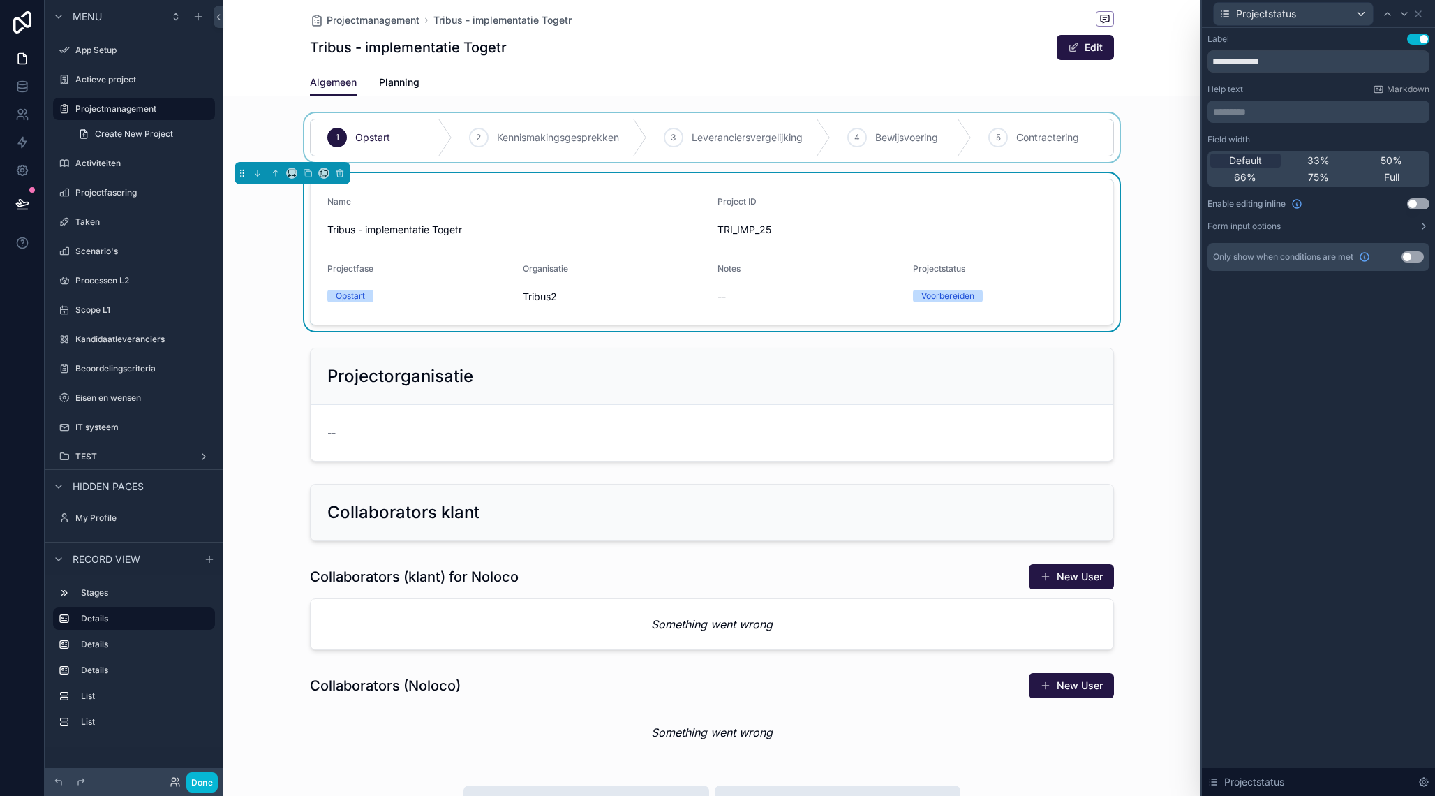
click at [607, 128] on div "scrollable content" at bounding box center [711, 137] width 977 height 49
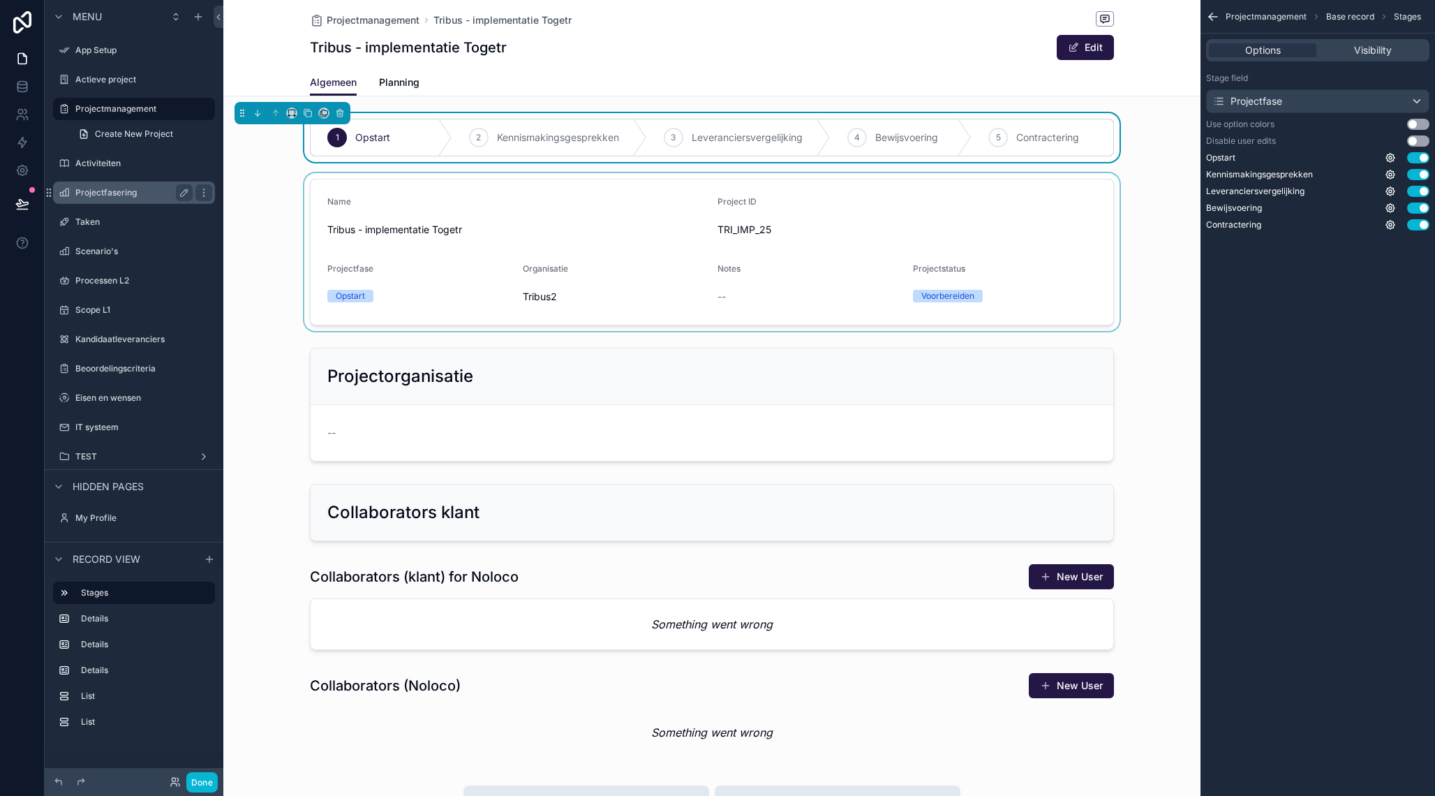
click at [117, 193] on label "Projectfasering" at bounding box center [131, 192] width 112 height 11
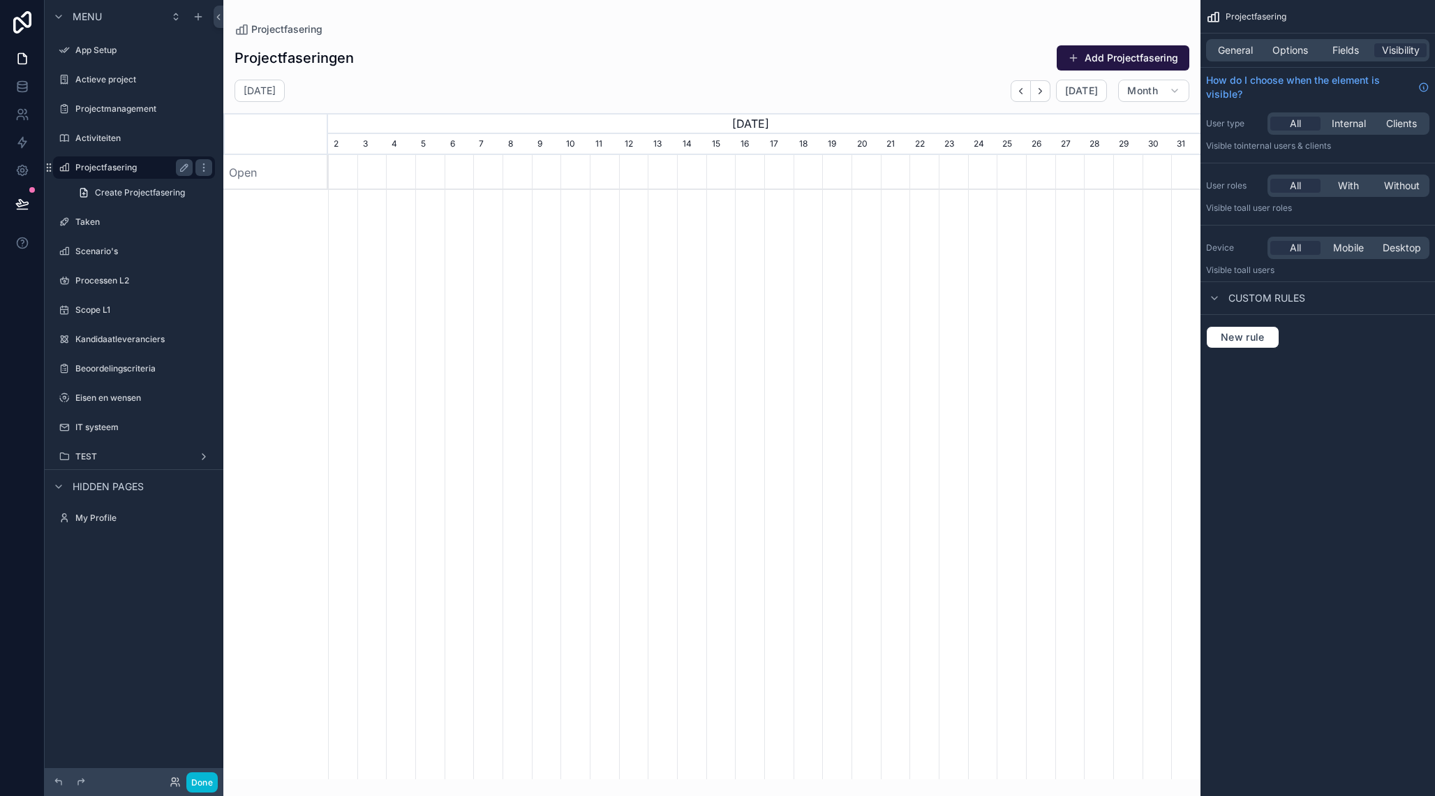
scroll to position [0, 873]
click at [1238, 51] on span "General" at bounding box center [1235, 50] width 35 height 14
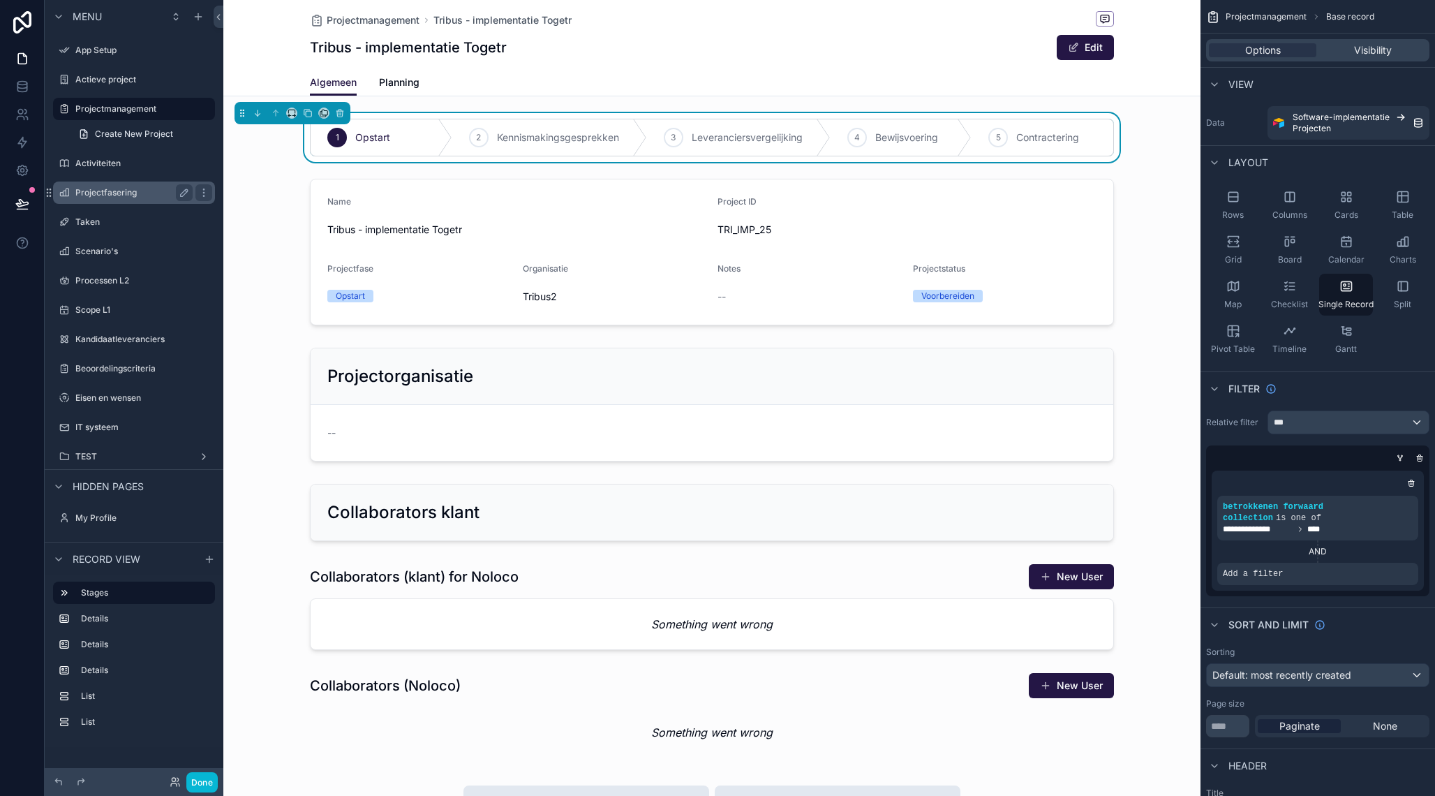
click at [109, 186] on div "Projectfasering" at bounding box center [133, 192] width 117 height 17
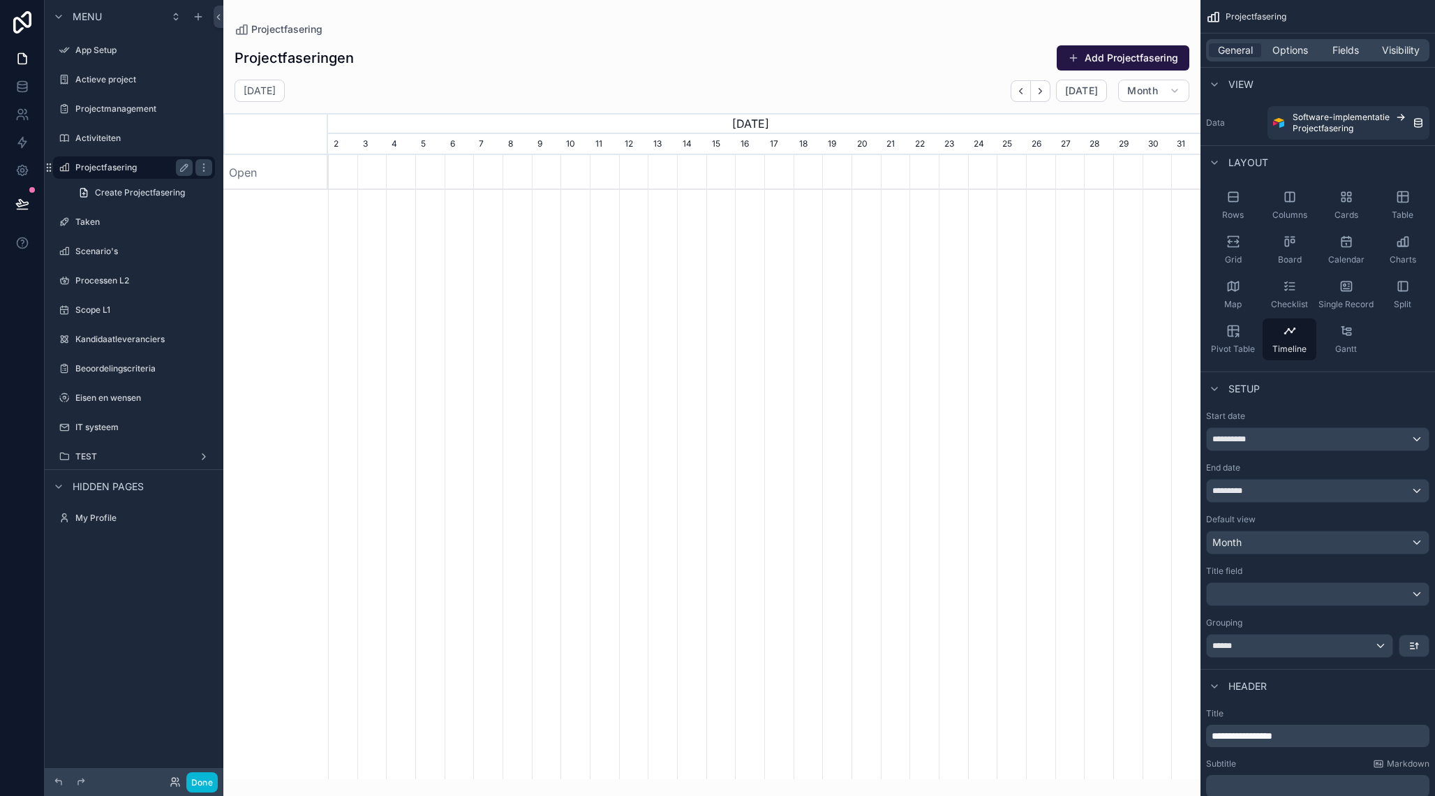
scroll to position [0, 873]
click at [106, 110] on label "Projectmanagement" at bounding box center [131, 108] width 112 height 11
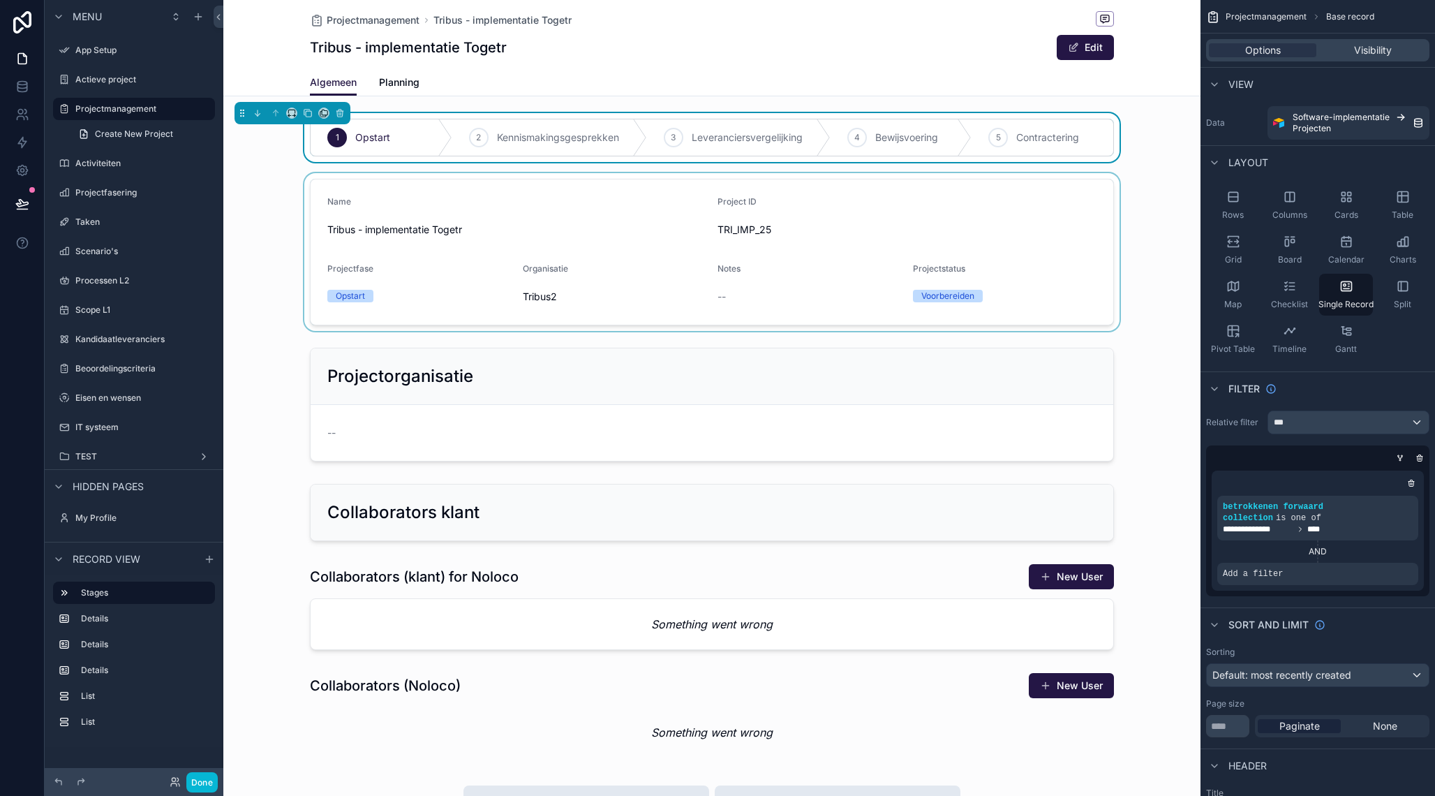
click at [778, 221] on div "scrollable content" at bounding box center [711, 252] width 977 height 158
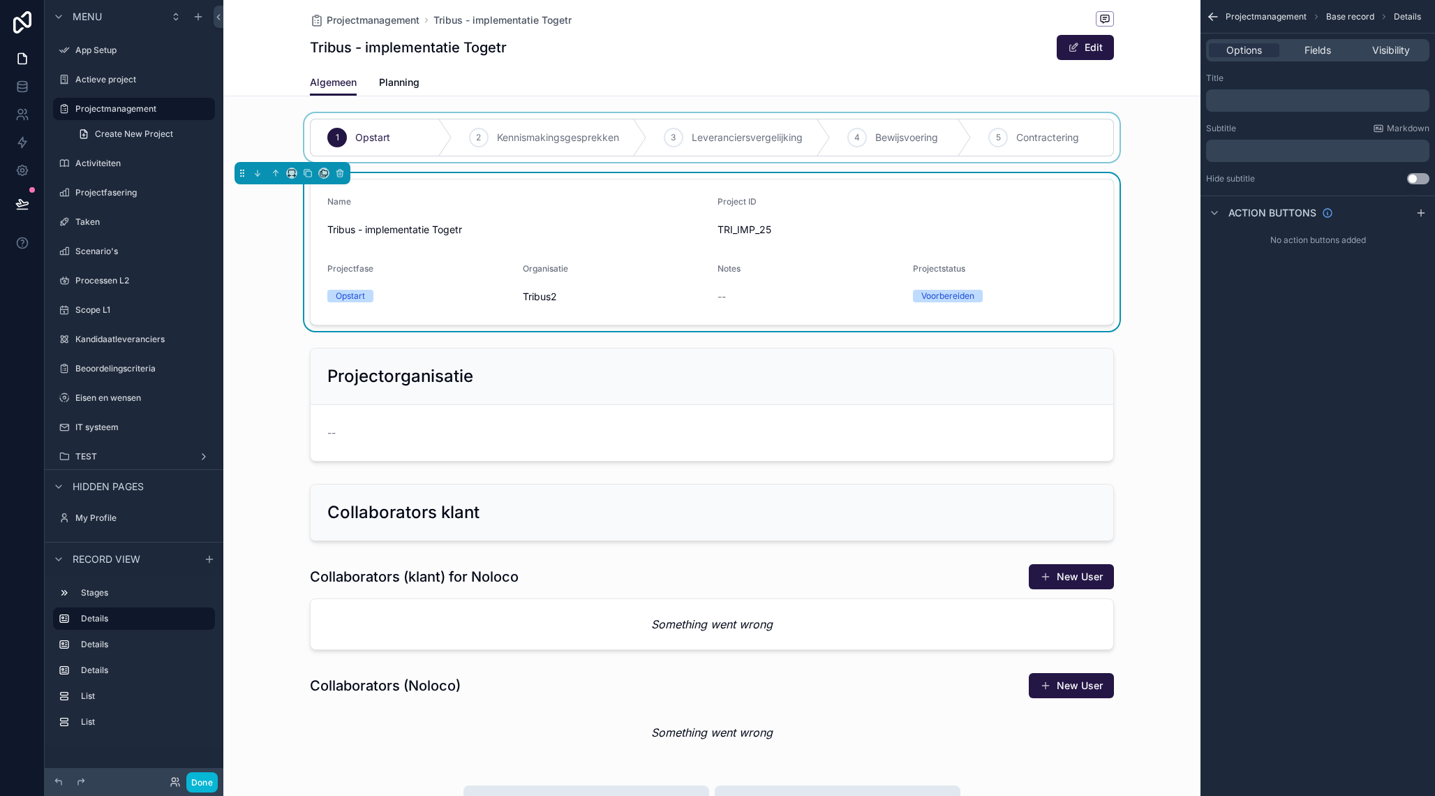
click at [424, 132] on div "scrollable content" at bounding box center [711, 137] width 977 height 49
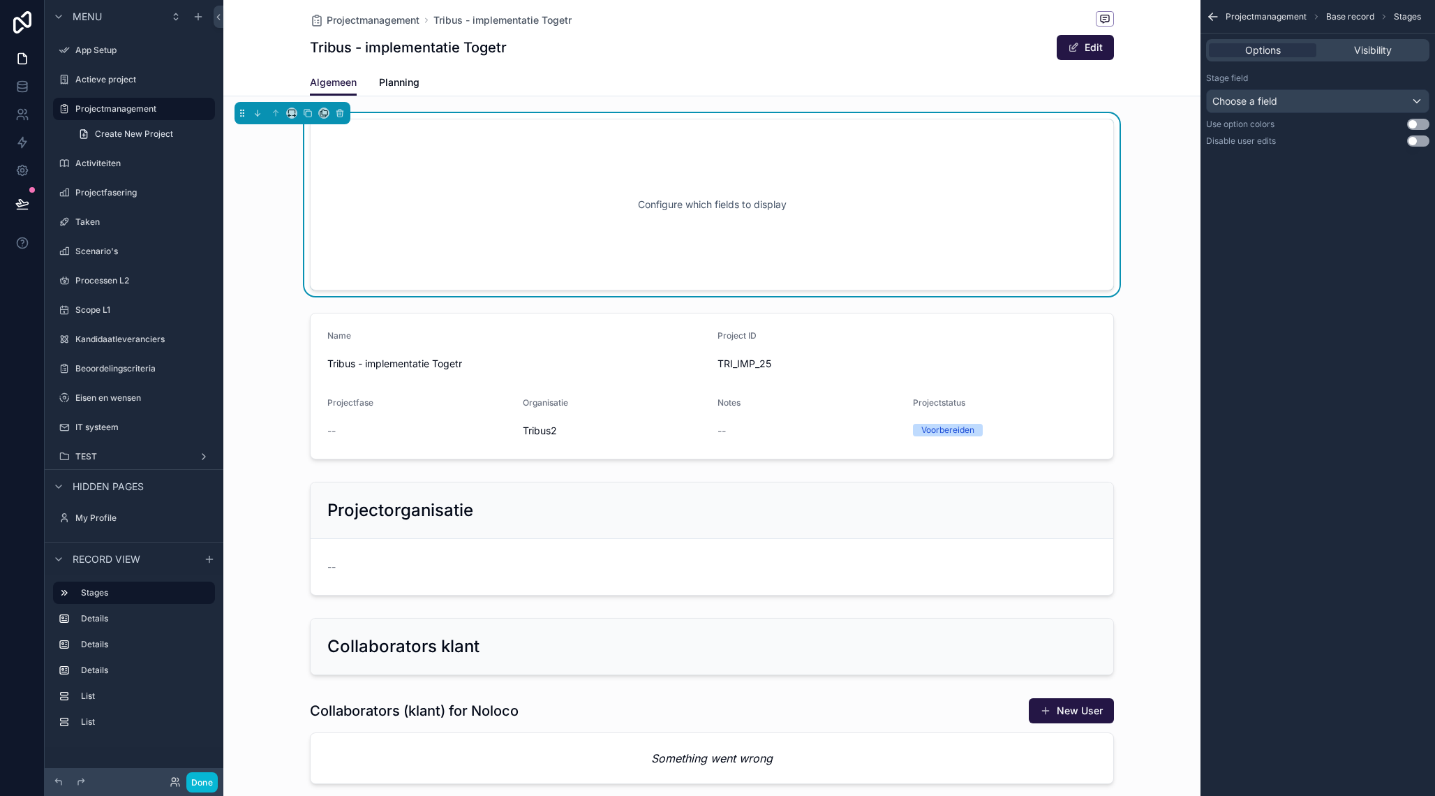
click at [875, 46] on div "Tribus - implementatie Togetr Edit" at bounding box center [712, 47] width 804 height 27
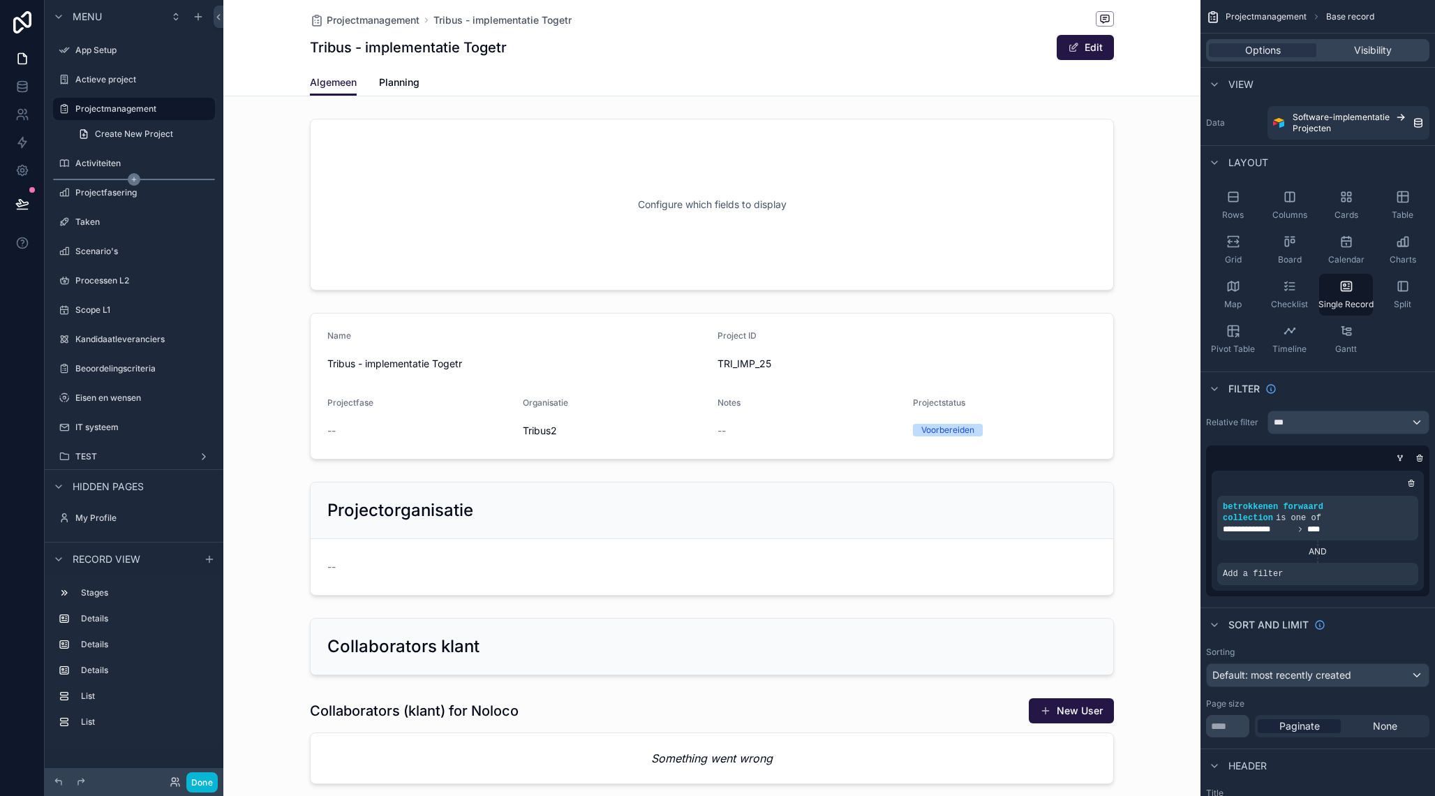
click at [131, 179] on icon "scrollable content" at bounding box center [134, 179] width 13 height 13
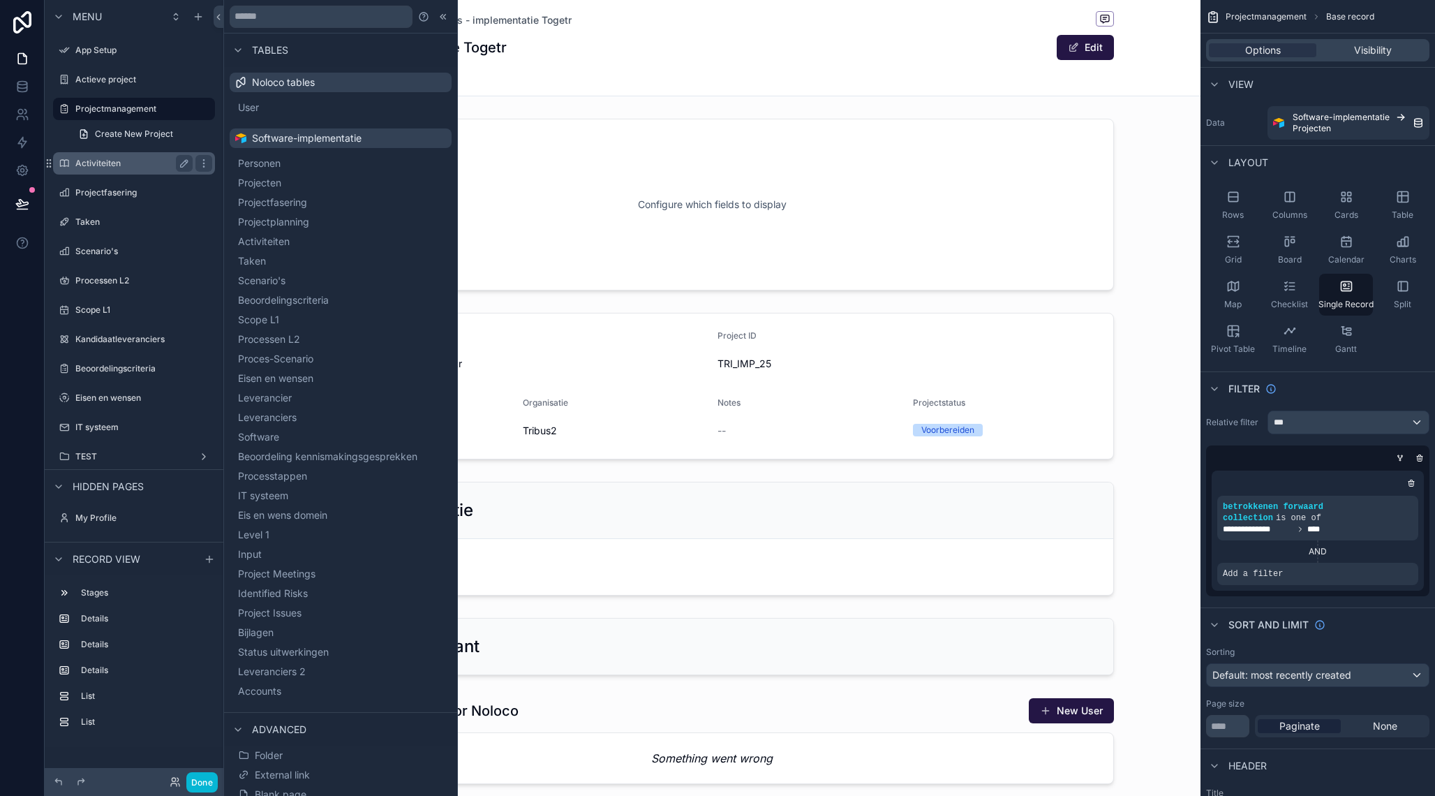
click at [92, 165] on label "Activiteiten" at bounding box center [131, 163] width 112 height 11
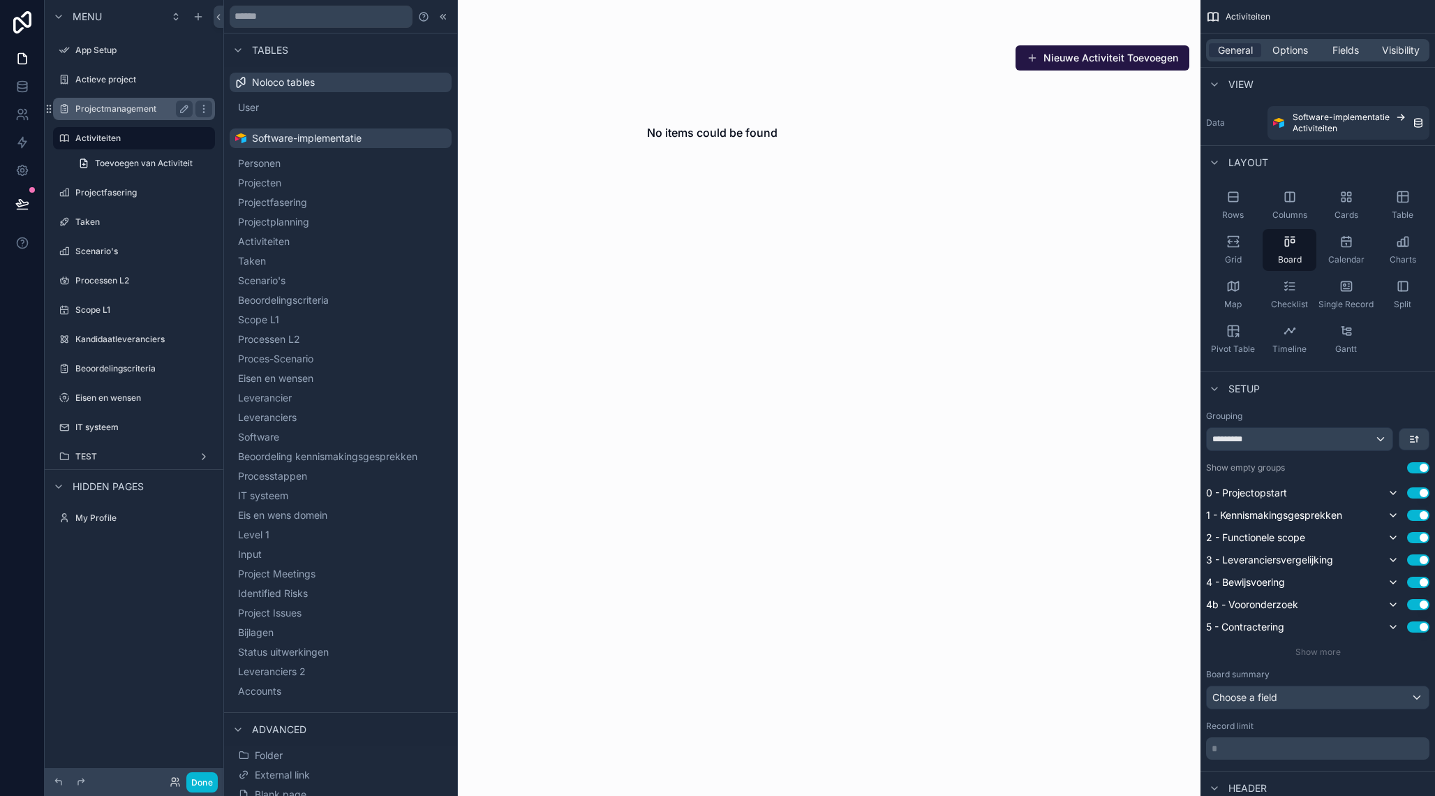
click at [109, 105] on label "Projectmanagement" at bounding box center [131, 108] width 112 height 11
click at [116, 105] on label "Projectmanagement" at bounding box center [131, 108] width 112 height 11
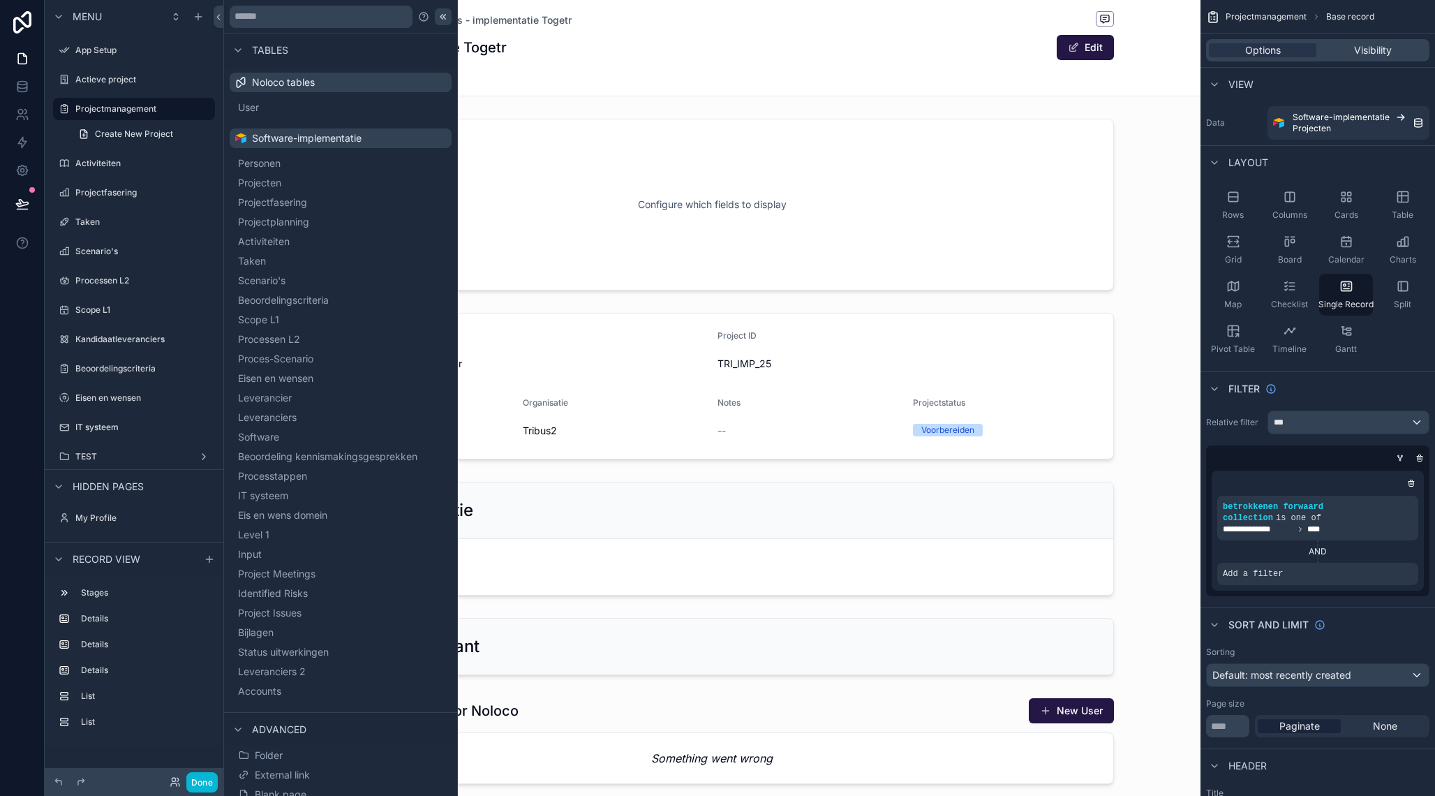
click at [445, 13] on icon at bounding box center [443, 16] width 11 height 11
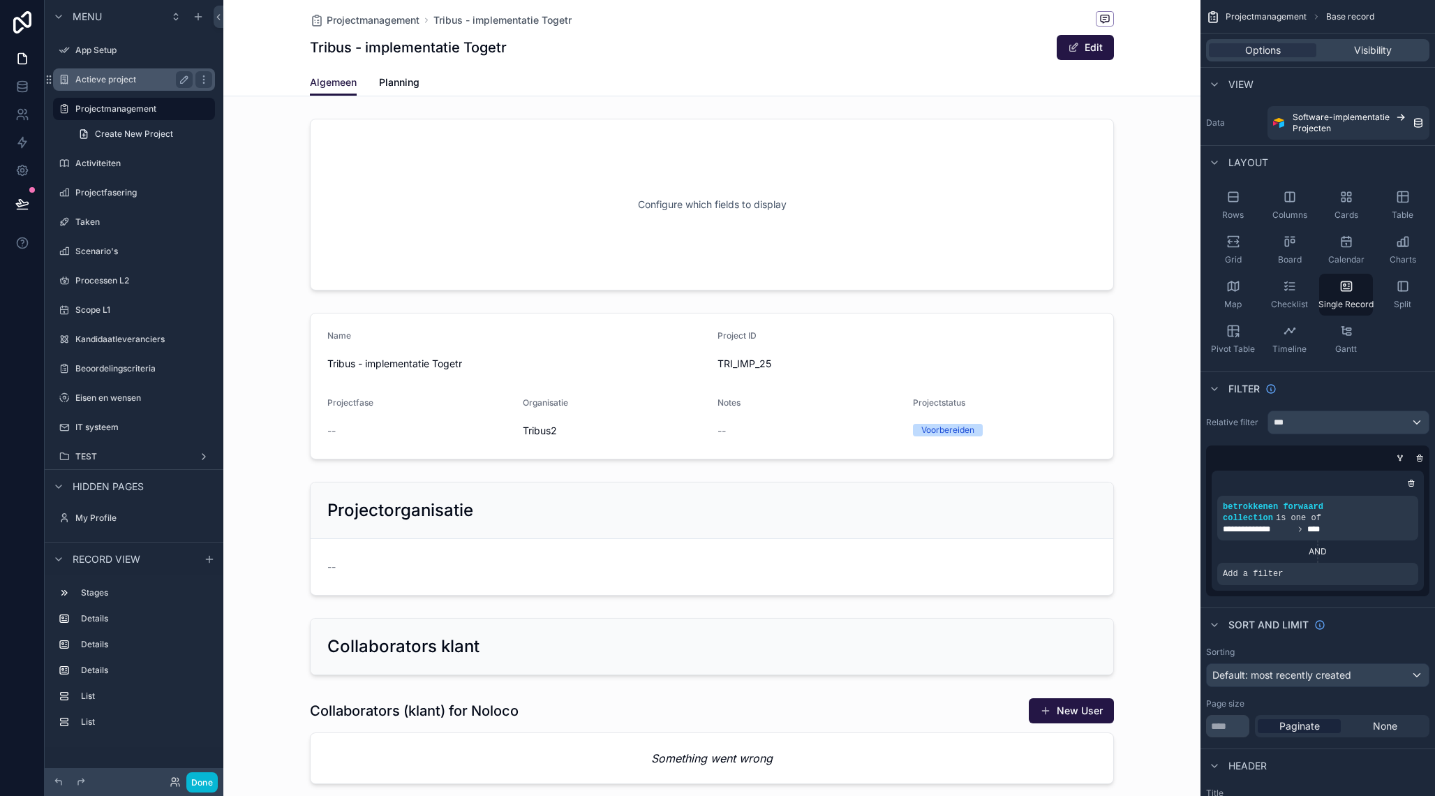
click at [121, 90] on div "Actieve project" at bounding box center [134, 79] width 156 height 22
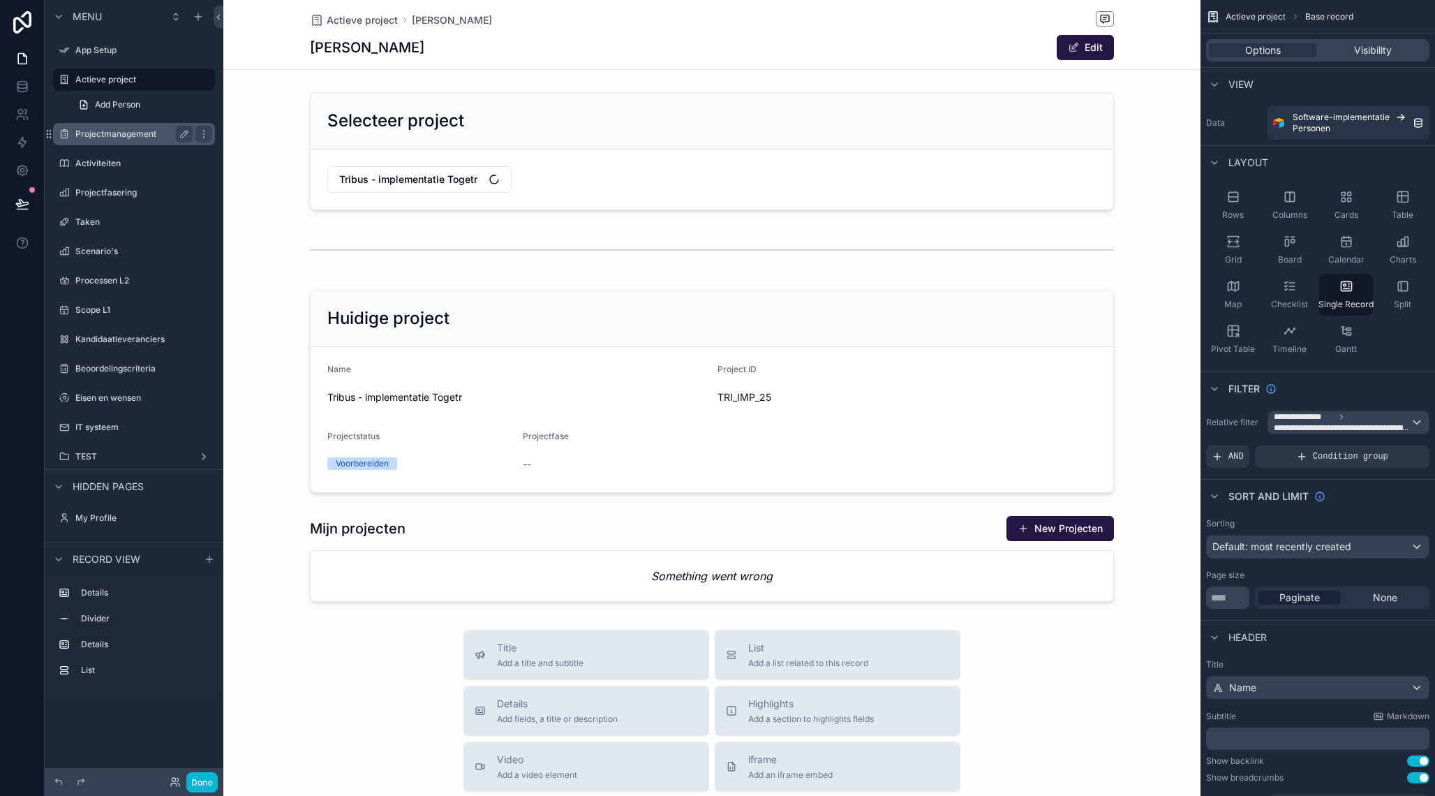
click at [101, 133] on label "Projectmanagement" at bounding box center [131, 133] width 112 height 11
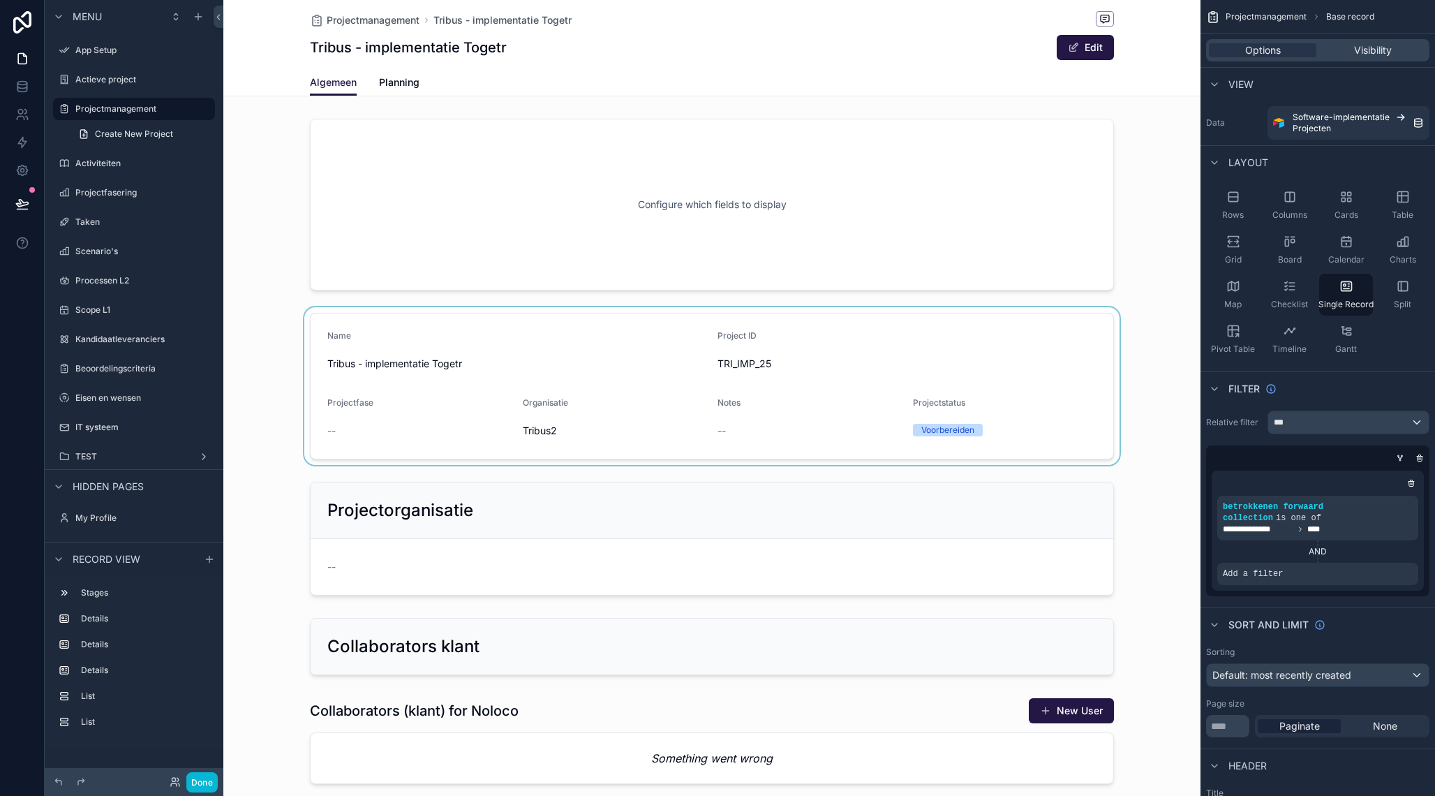
click at [575, 346] on div "scrollable content" at bounding box center [711, 386] width 977 height 158
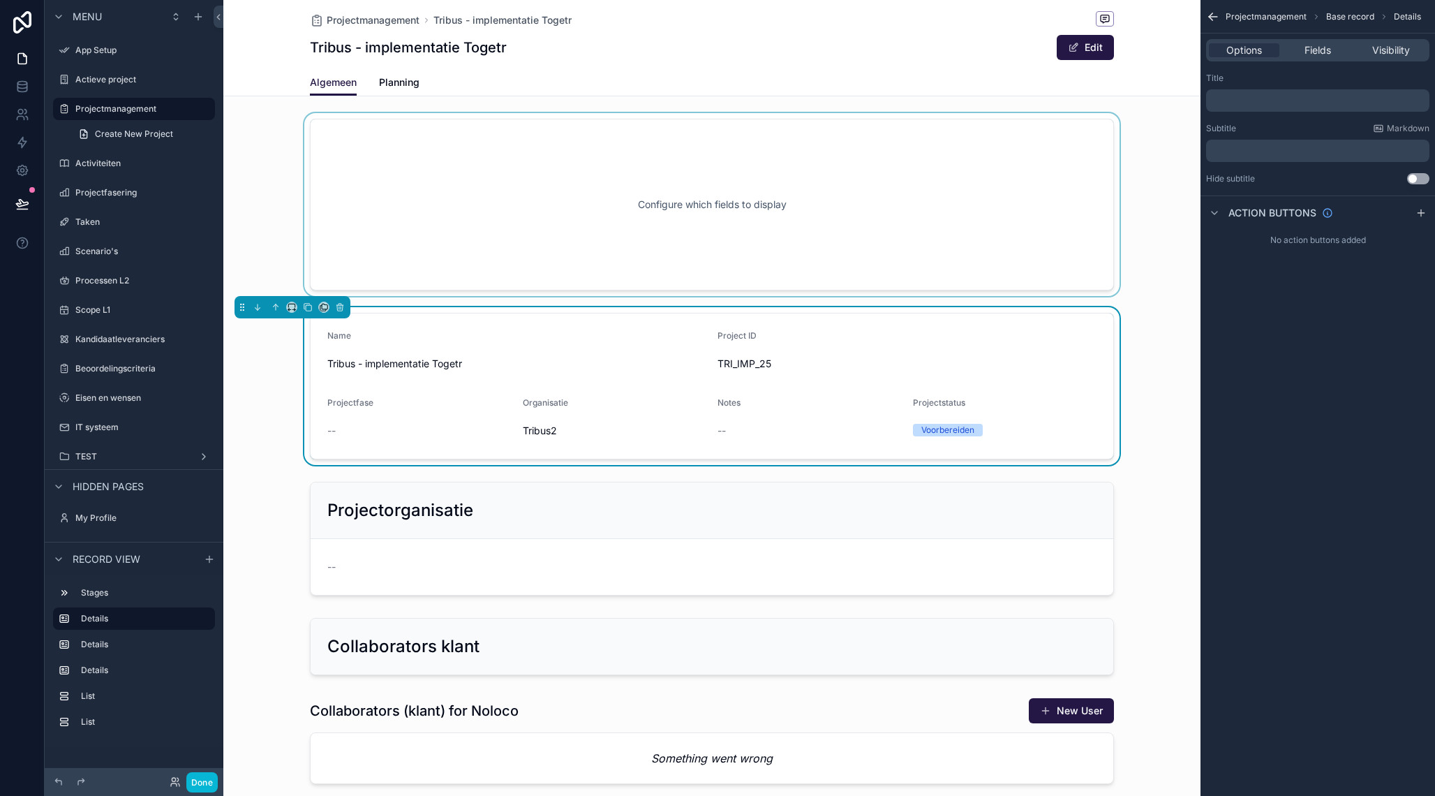
click at [613, 182] on div "scrollable content" at bounding box center [711, 204] width 977 height 183
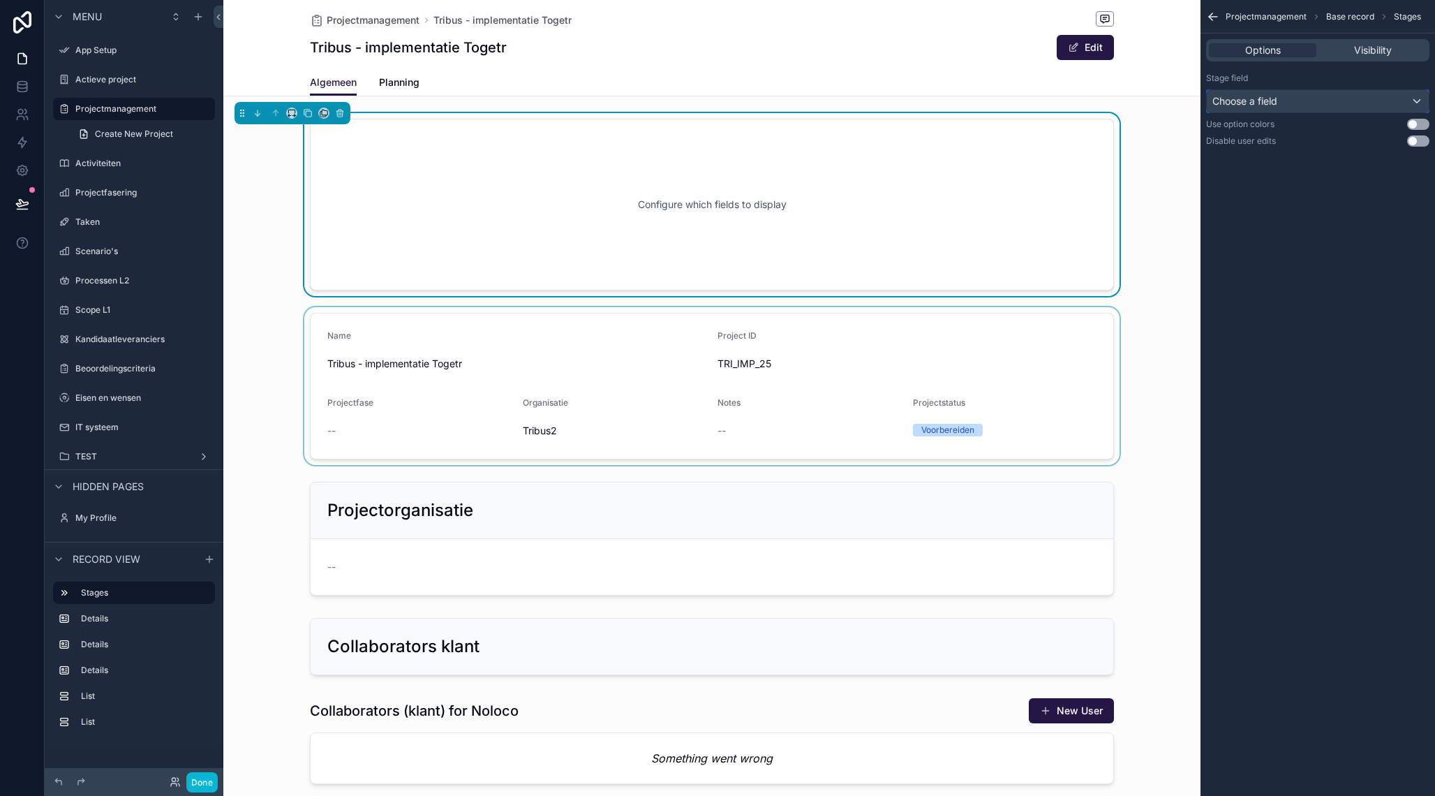
click at [1302, 105] on div "Choose a field" at bounding box center [1318, 101] width 222 height 22
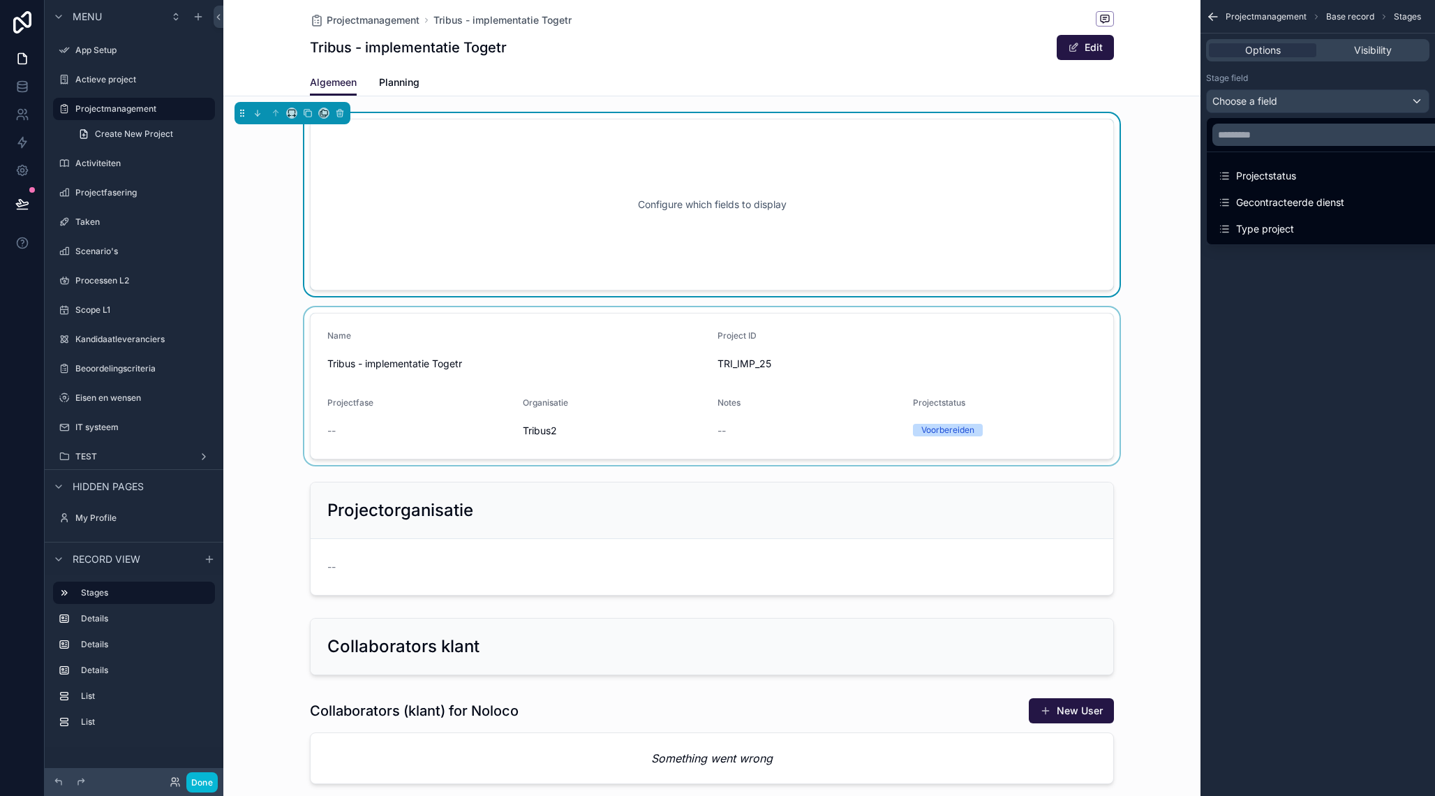
click at [1289, 337] on div "scrollable content" at bounding box center [717, 398] width 1435 height 796
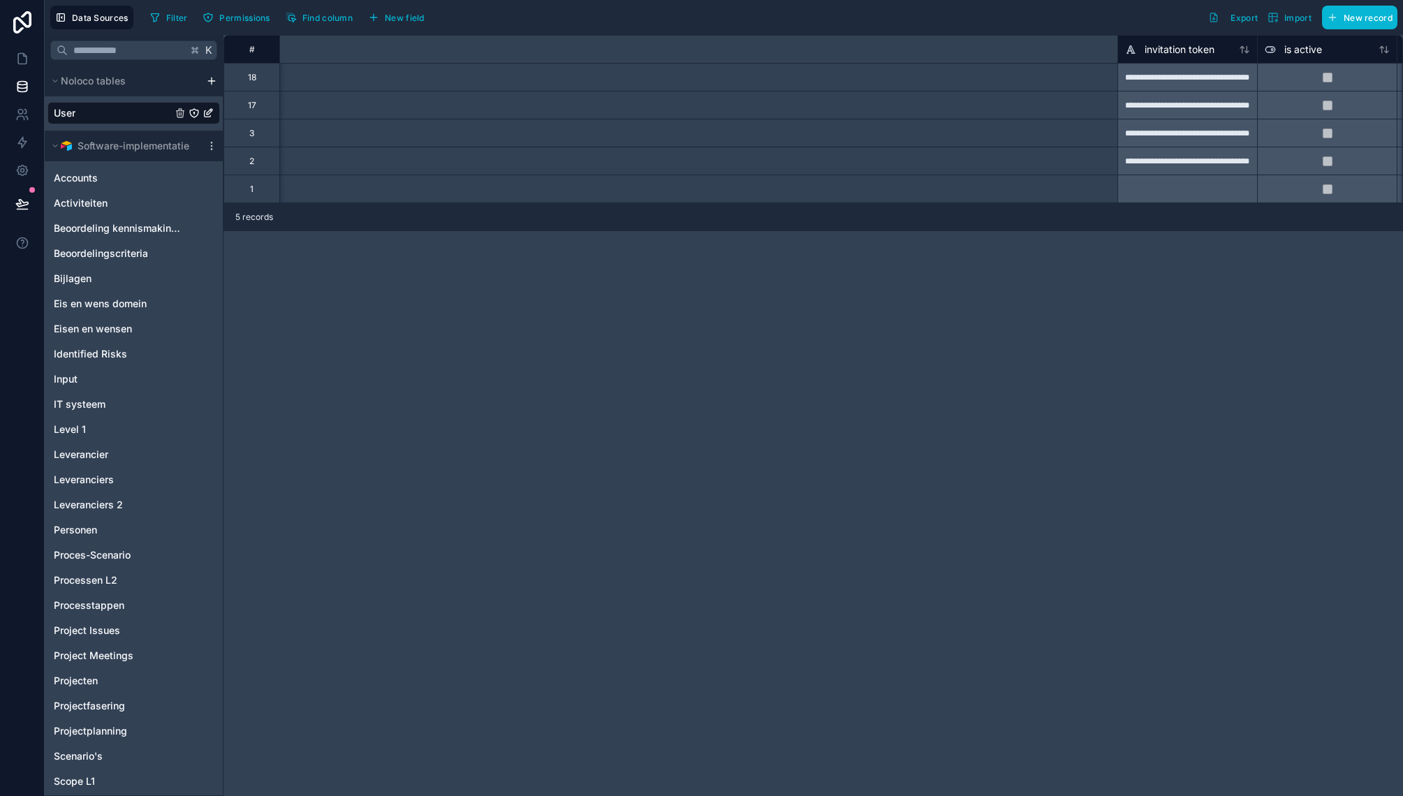
scroll to position [0, 1090]
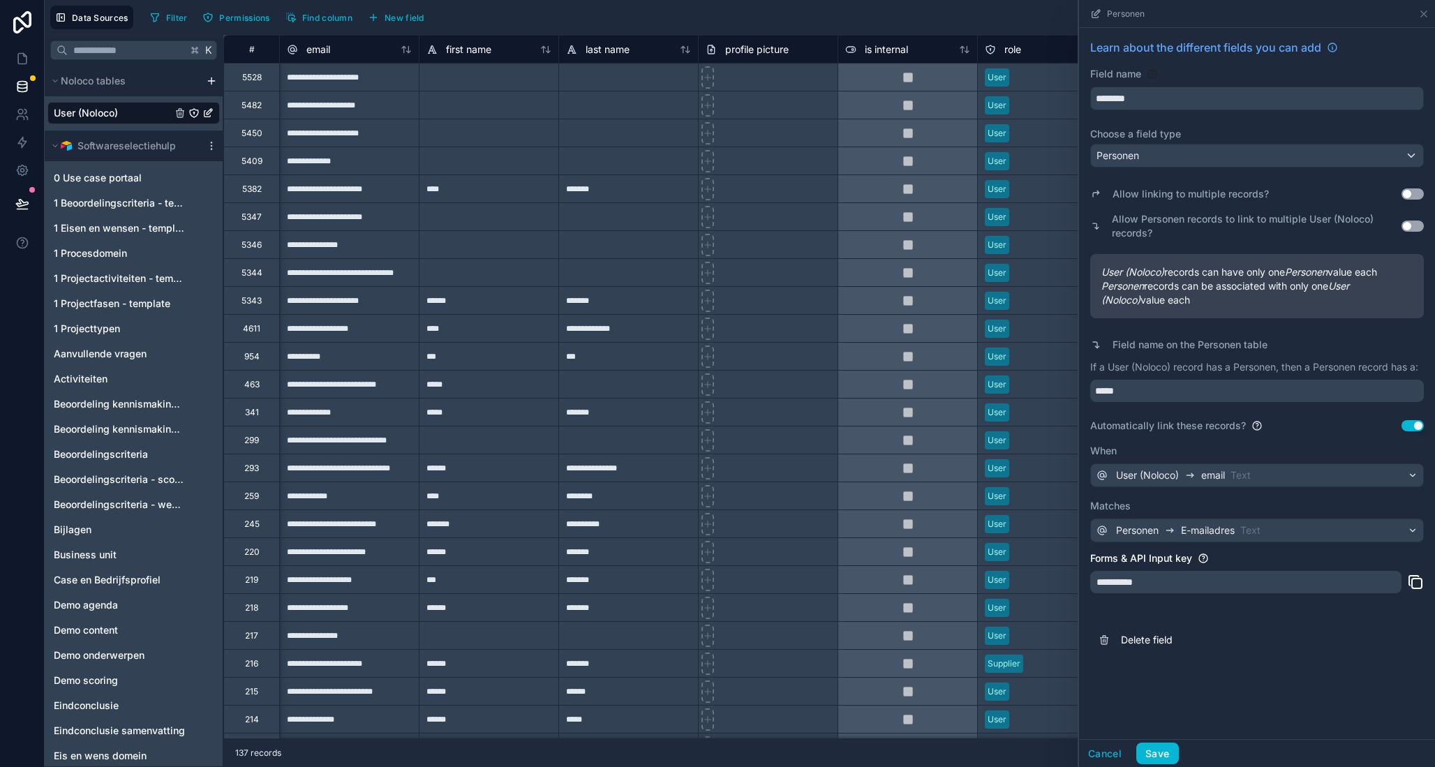
scroll to position [0, 31]
